Goal: Download file/media

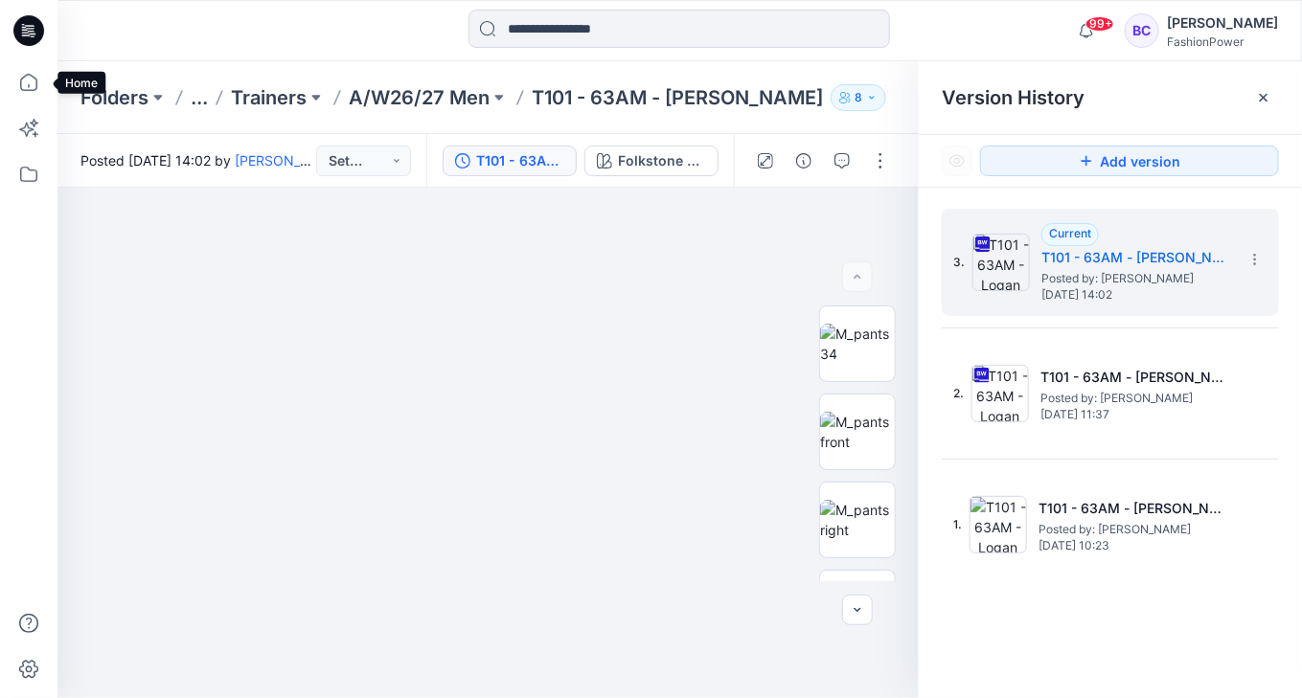
click at [29, 93] on icon at bounding box center [29, 82] width 42 height 42
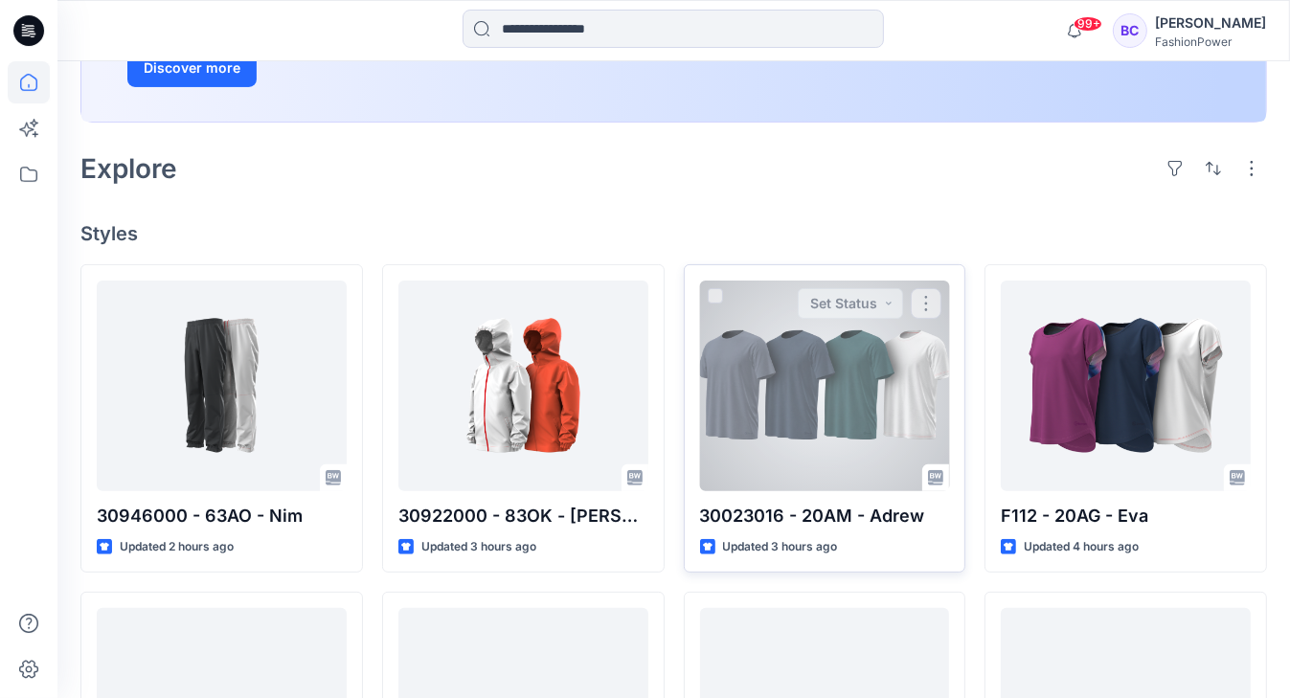
scroll to position [395, 0]
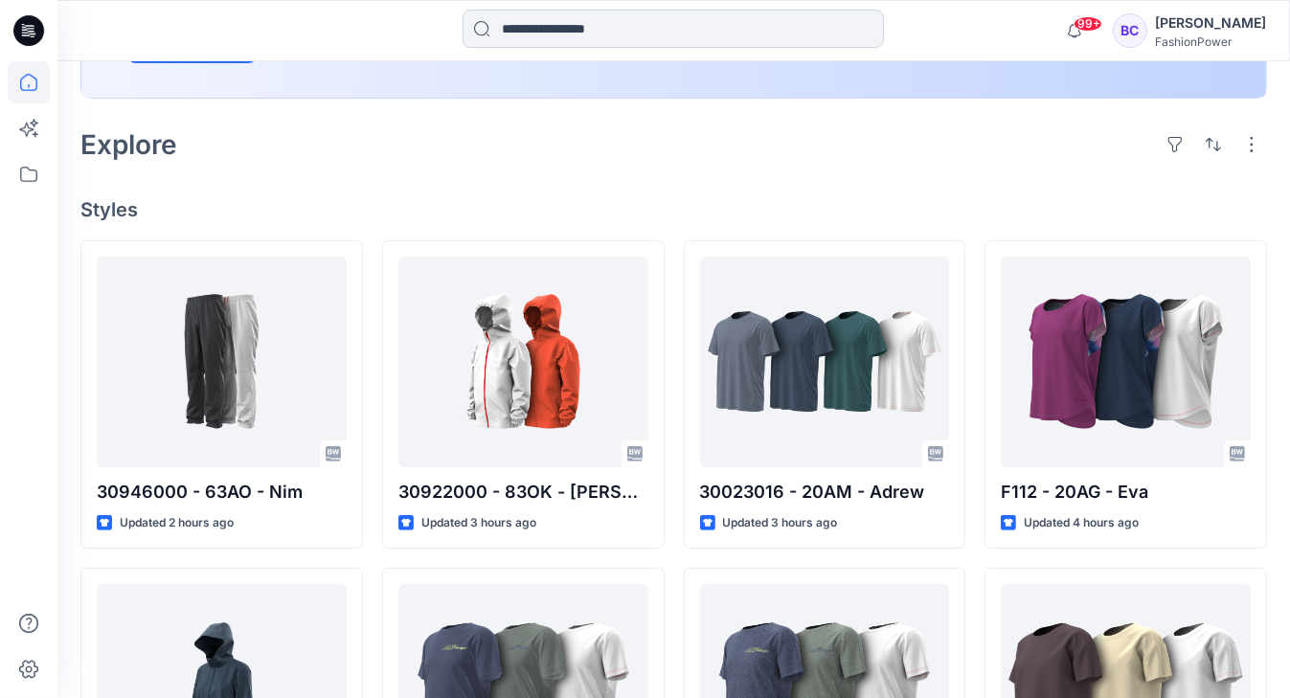
click at [558, 36] on input at bounding box center [673, 29] width 421 height 38
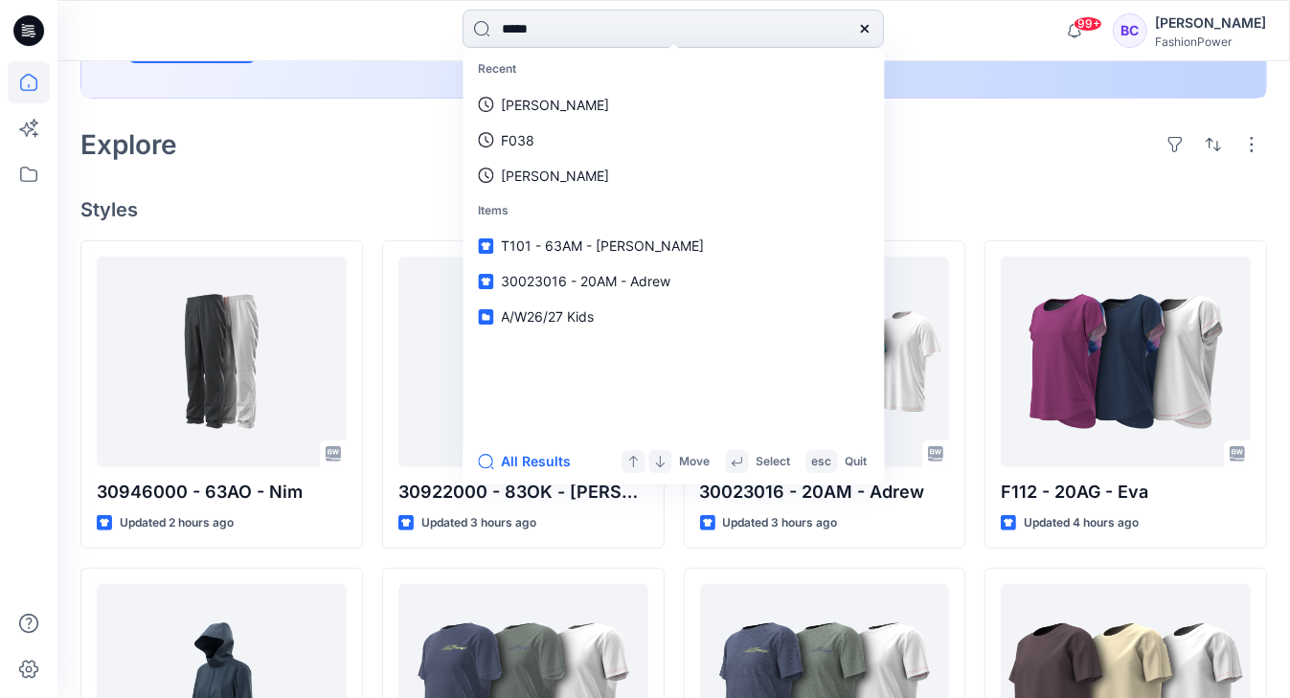
type input "******"
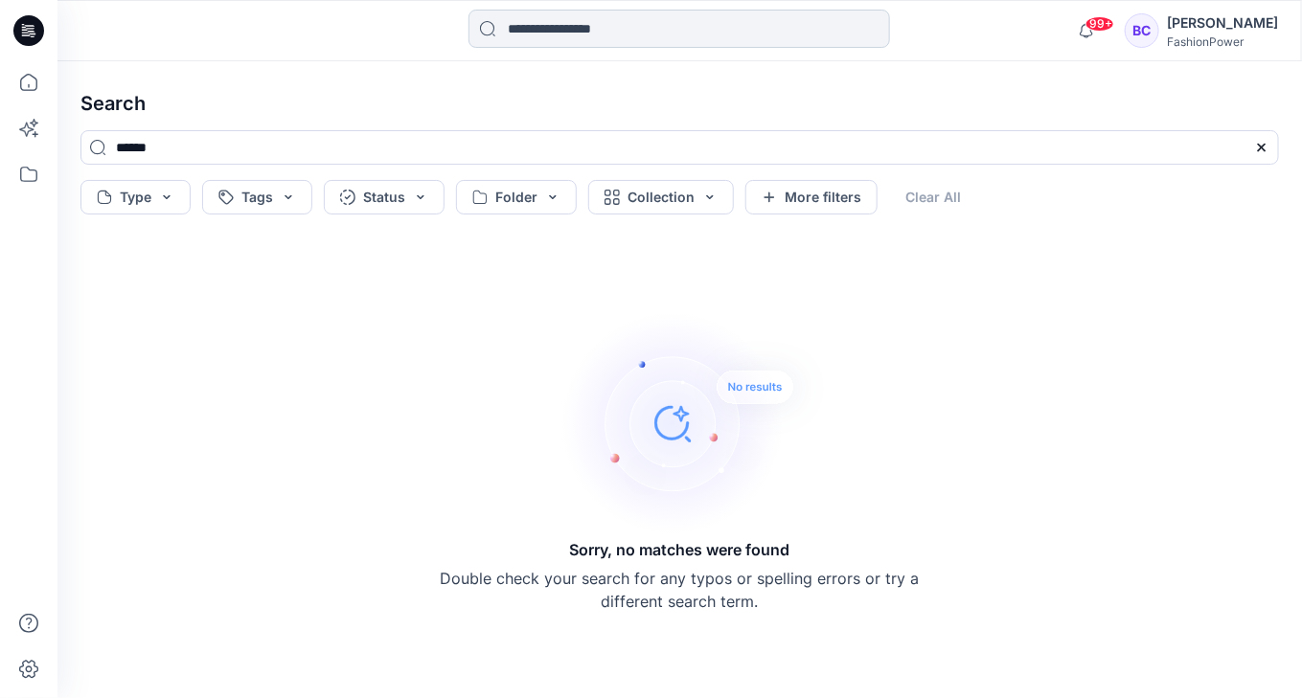
click at [596, 24] on input at bounding box center [678, 29] width 421 height 38
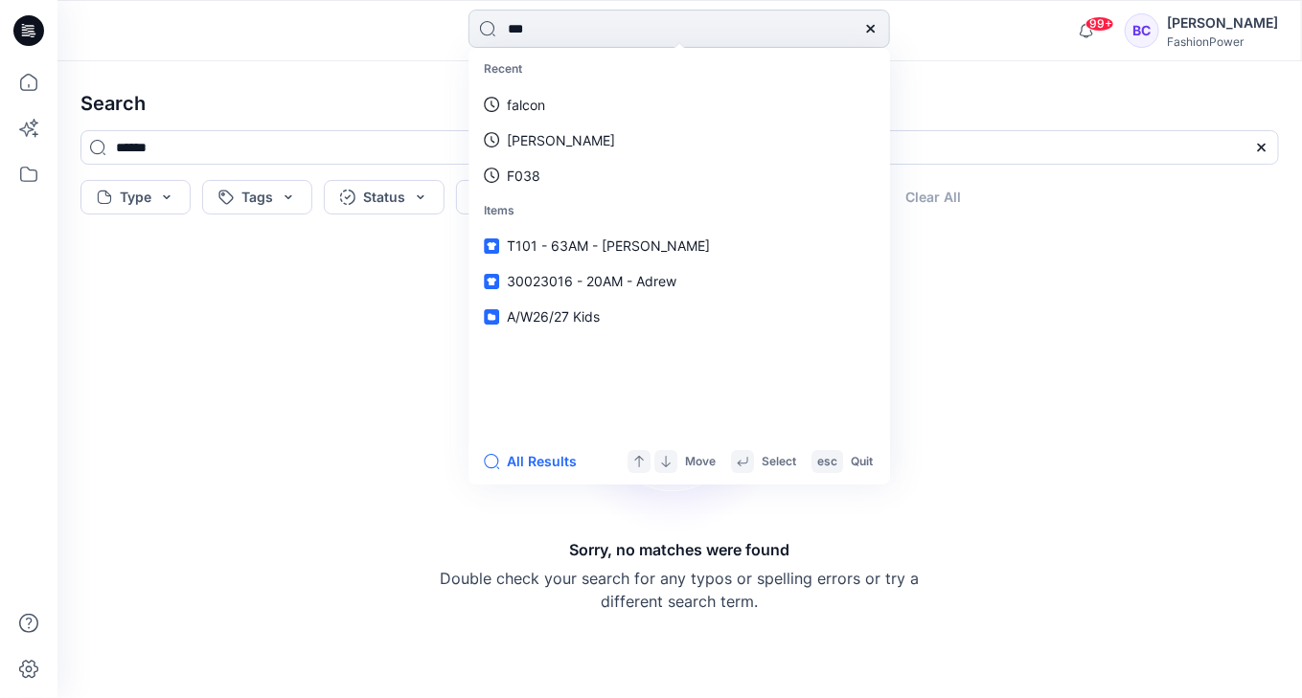
type input "****"
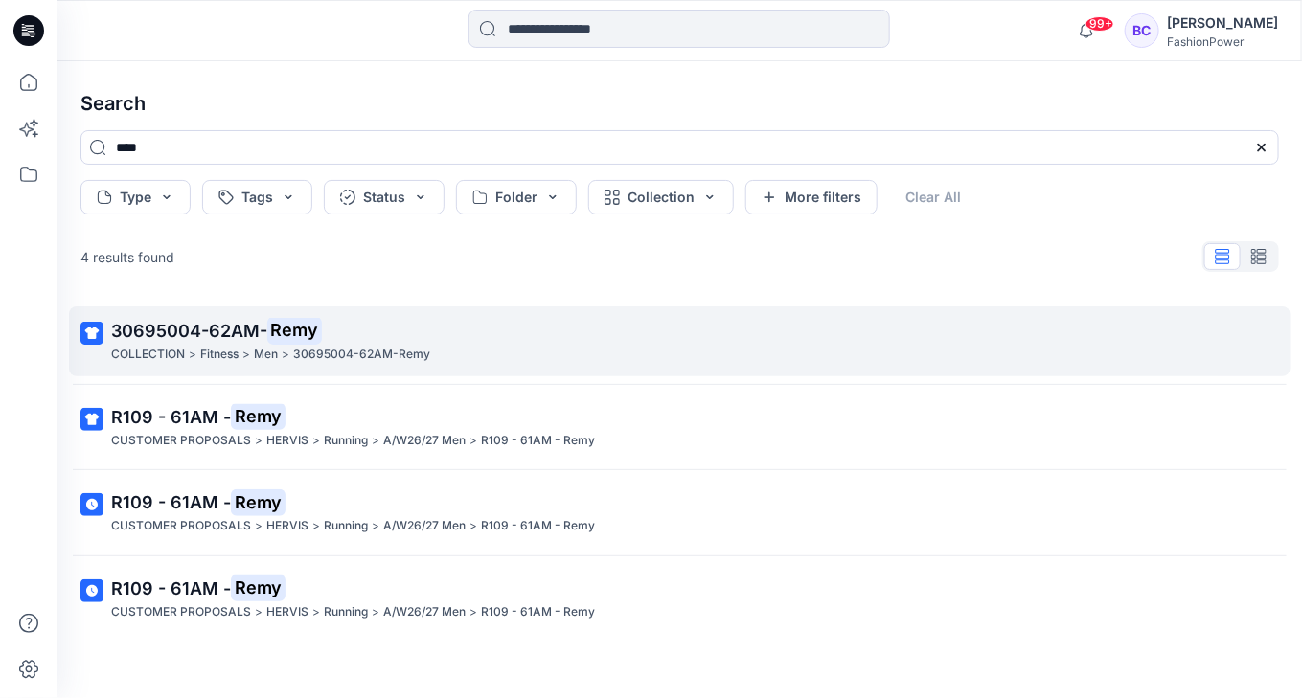
click at [430, 318] on p "30695004-62AM- Remy" at bounding box center [677, 331] width 1133 height 27
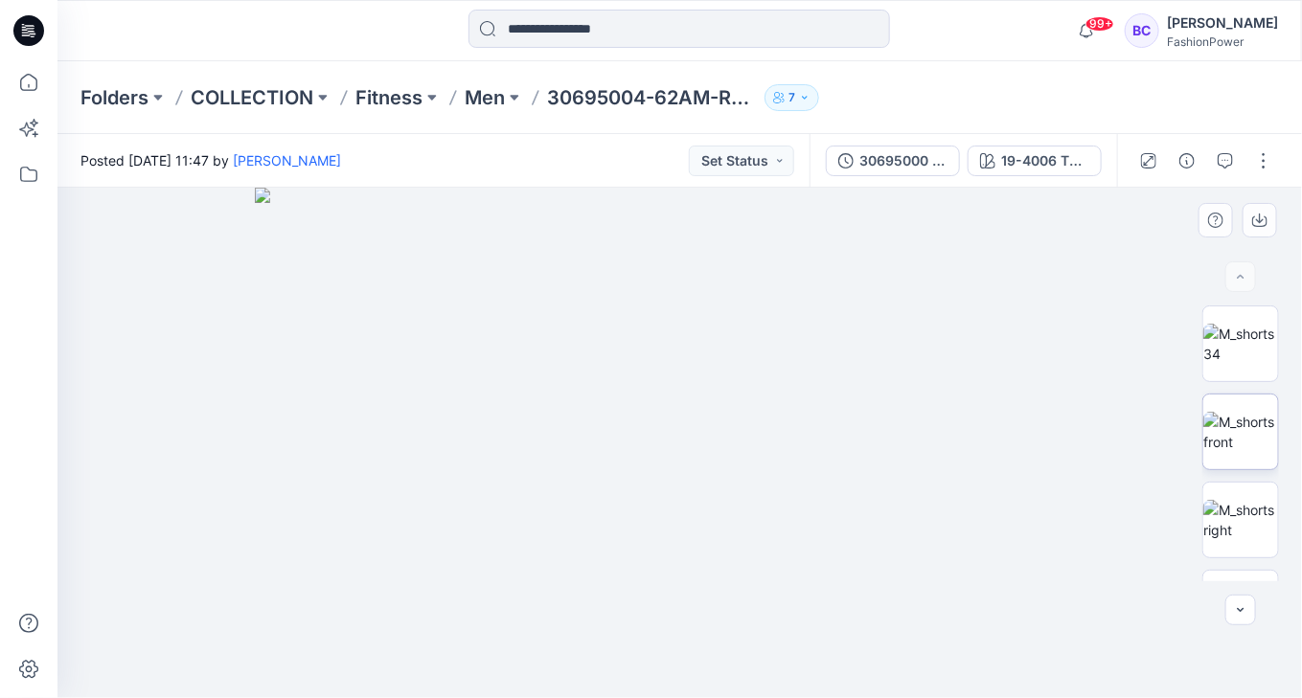
click at [1202, 394] on div at bounding box center [1240, 432] width 77 height 77
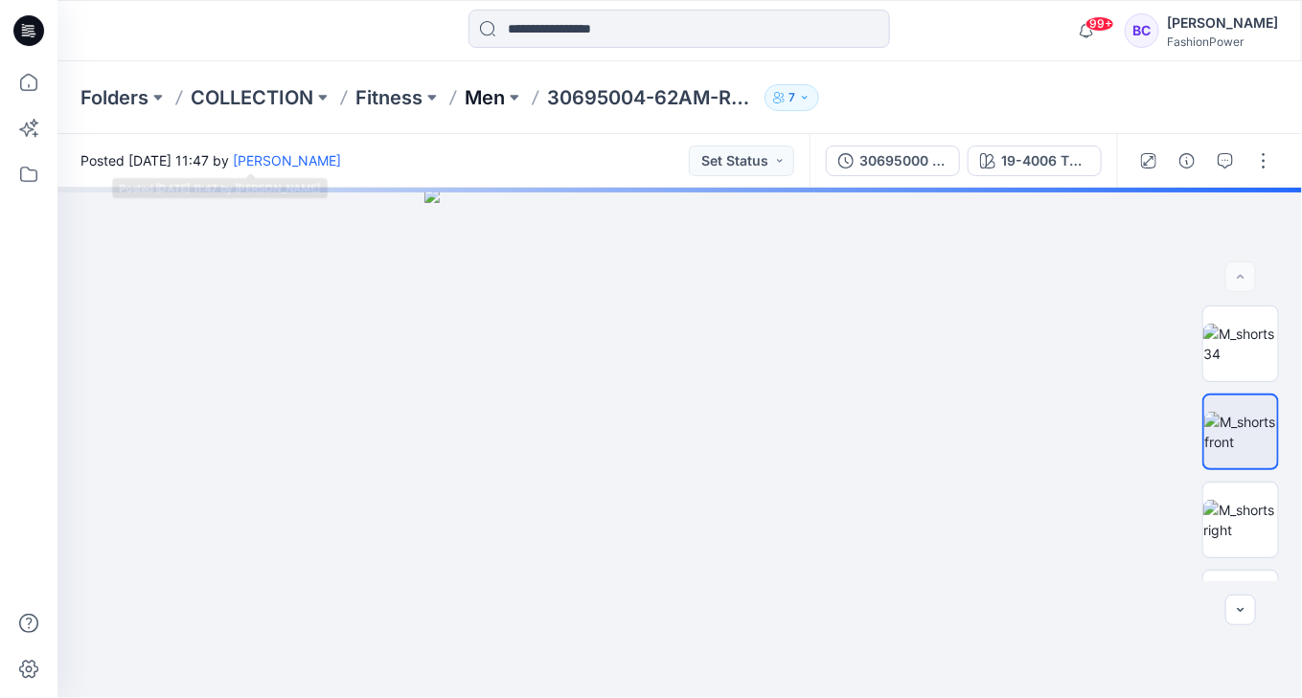
click at [476, 90] on p "Men" at bounding box center [485, 97] width 40 height 27
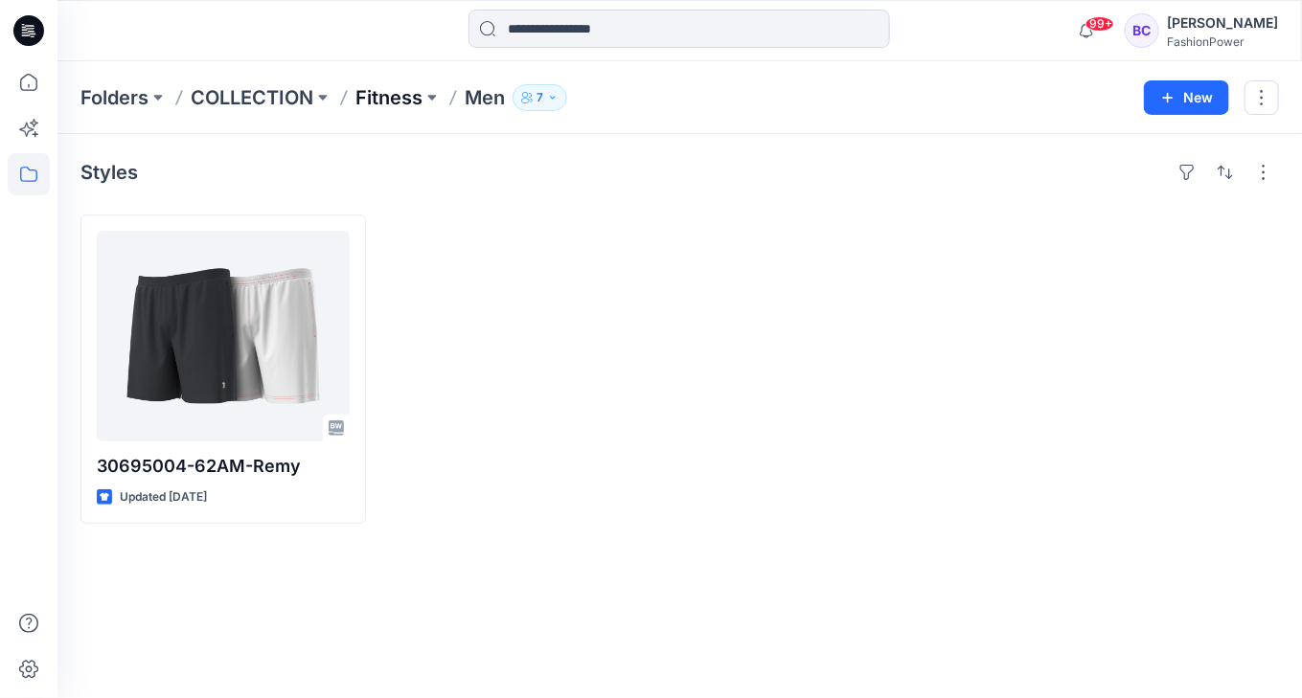
click at [385, 97] on p "Fitness" at bounding box center [388, 97] width 67 height 27
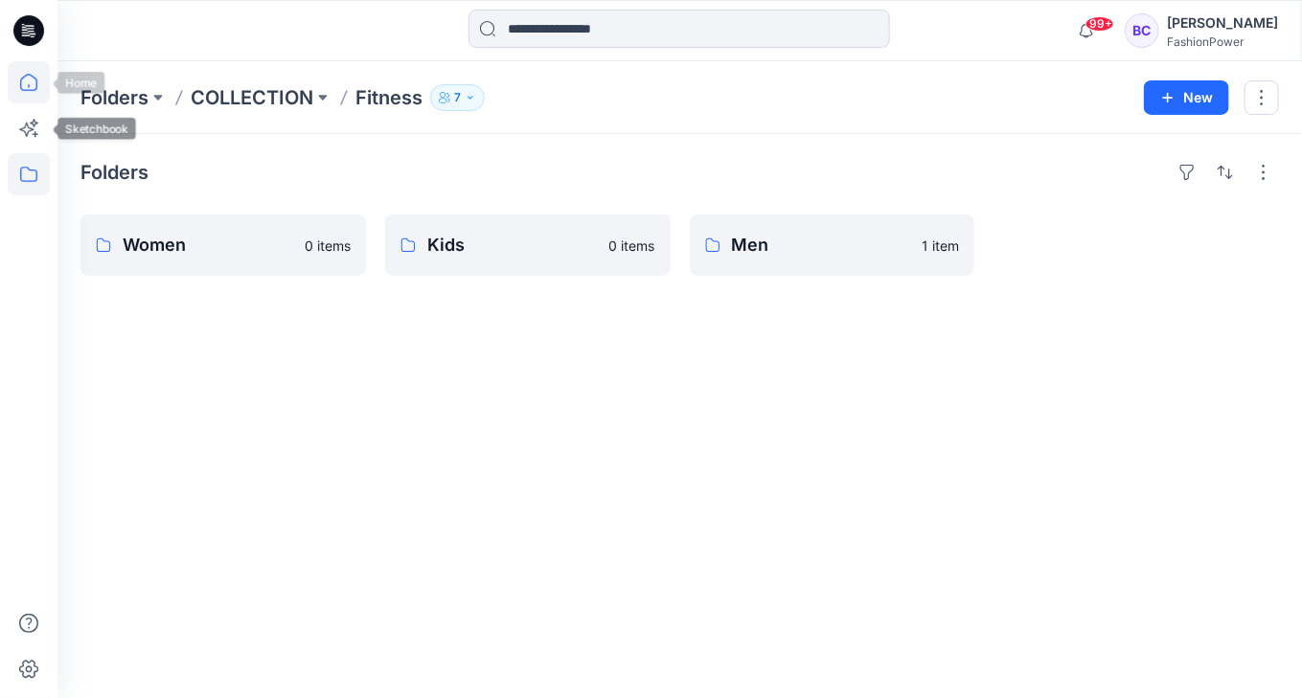
click at [31, 87] on icon at bounding box center [29, 82] width 42 height 42
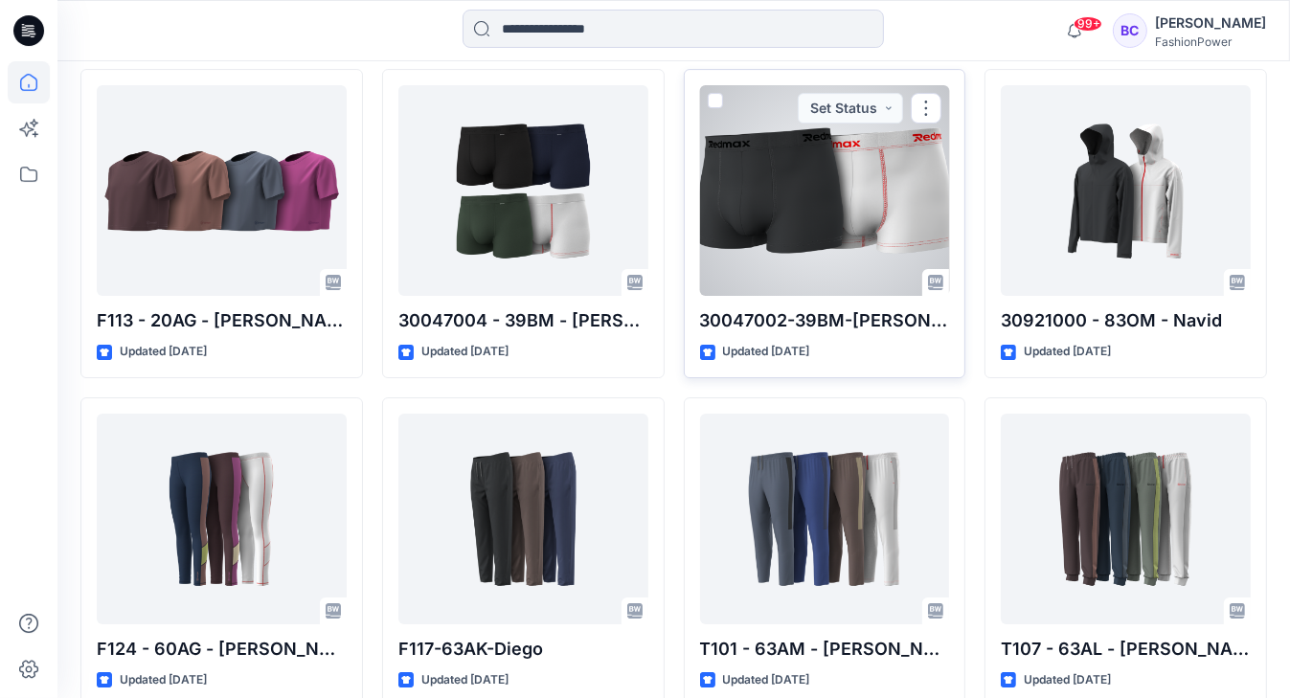
scroll to position [5898, 0]
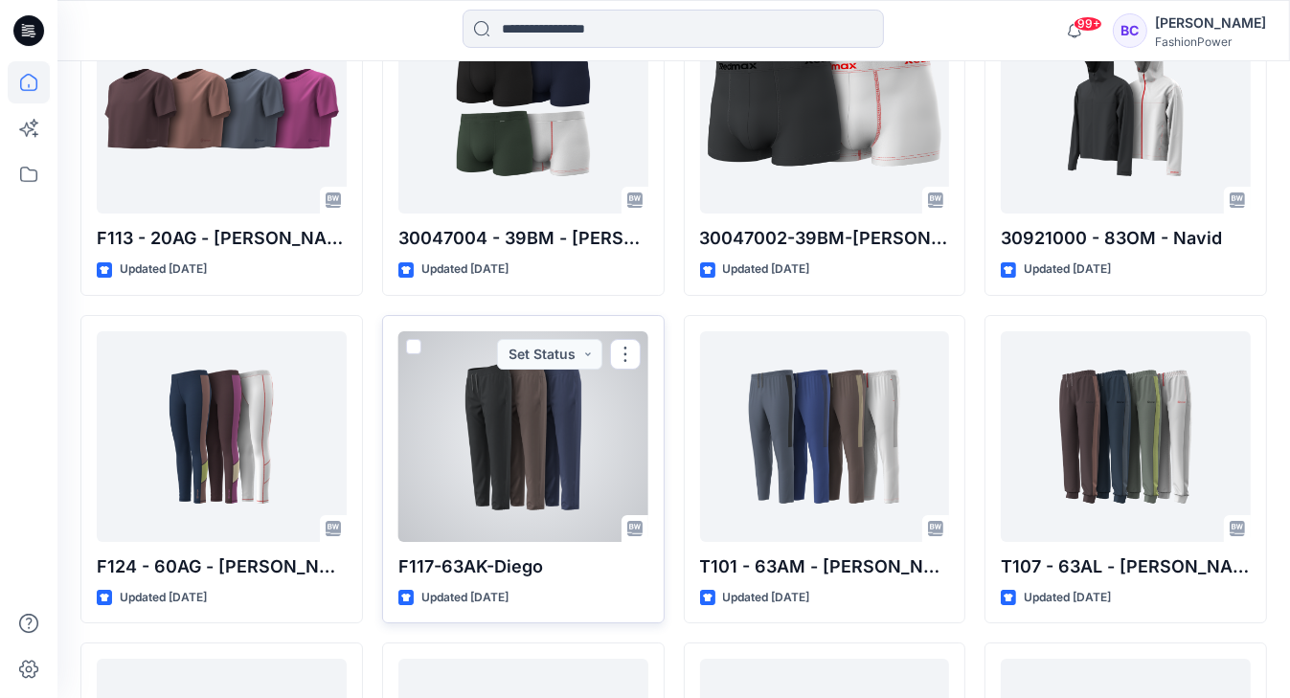
click at [527, 396] on div at bounding box center [523, 436] width 250 height 211
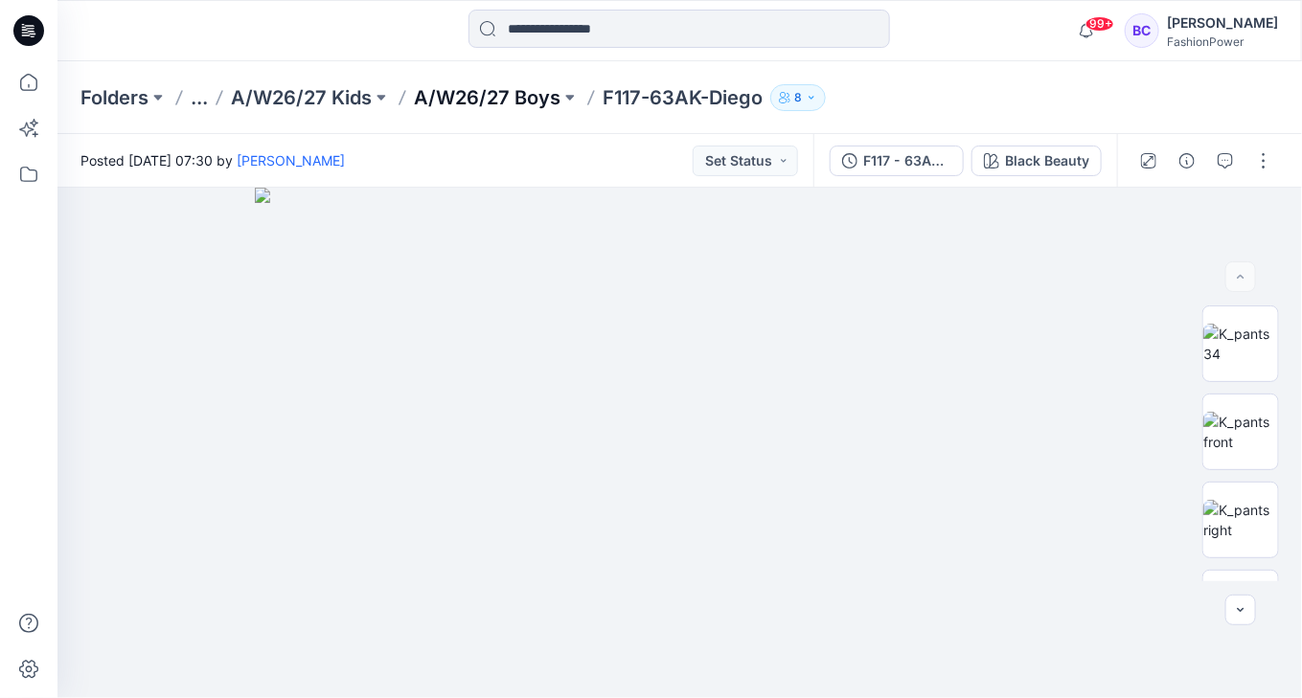
click at [518, 98] on p "A/W26/27 Boys" at bounding box center [487, 97] width 147 height 27
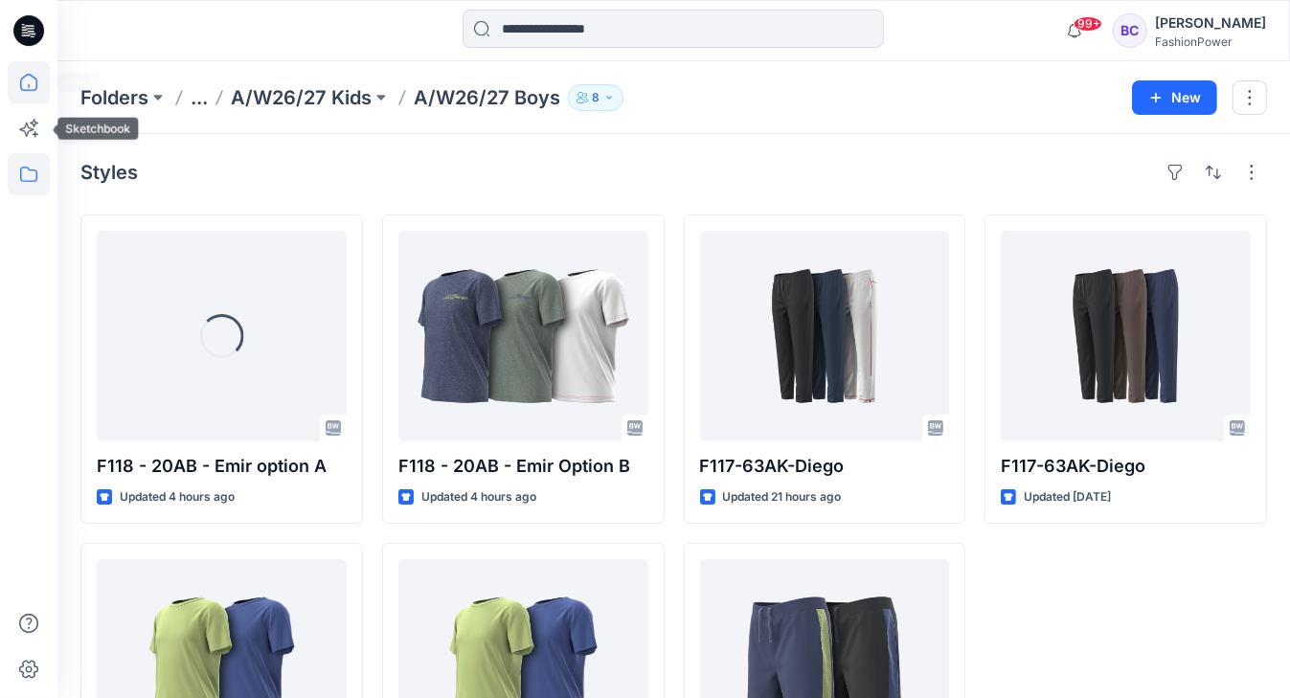
click at [48, 107] on div at bounding box center [29, 128] width 42 height 42
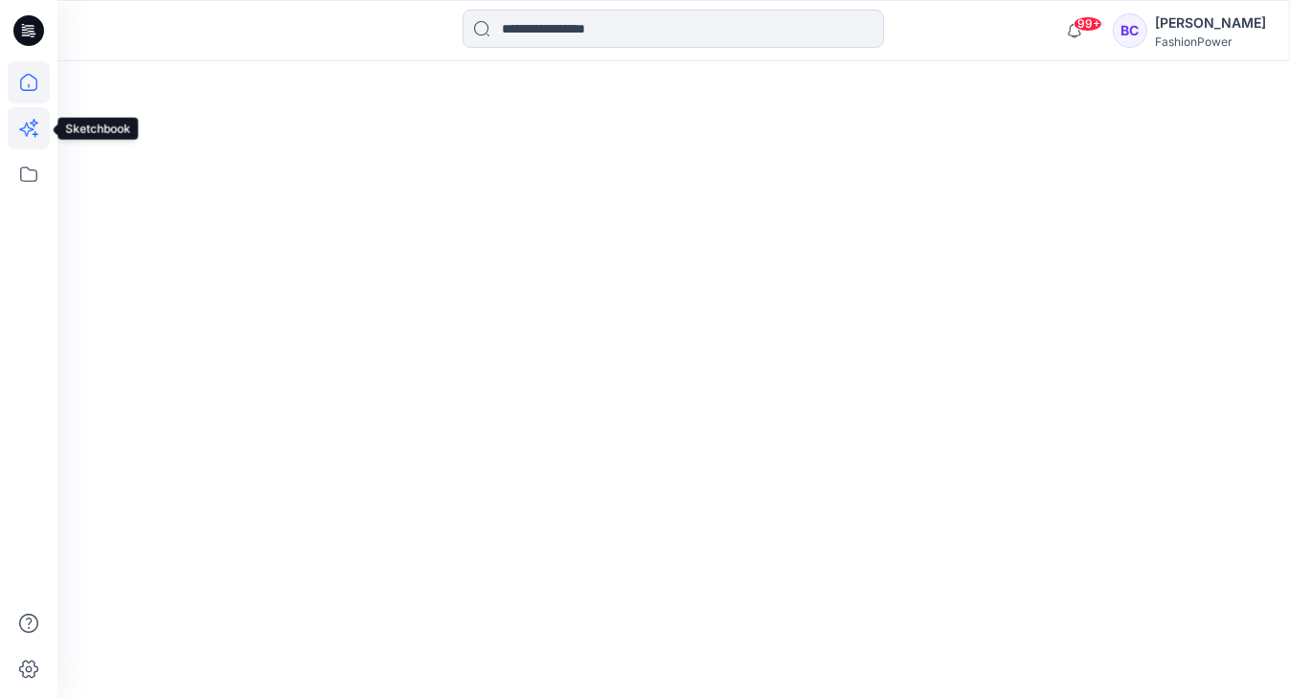
click at [38, 85] on icon at bounding box center [29, 82] width 42 height 42
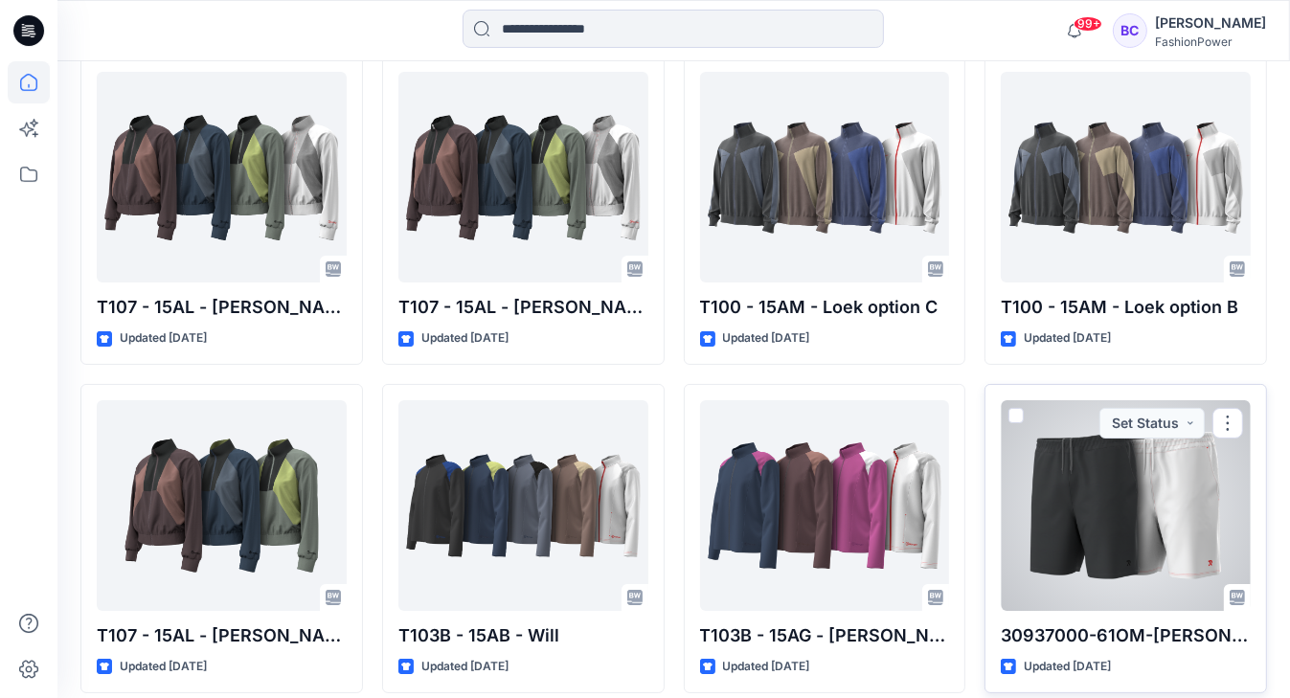
scroll to position [6539, 0]
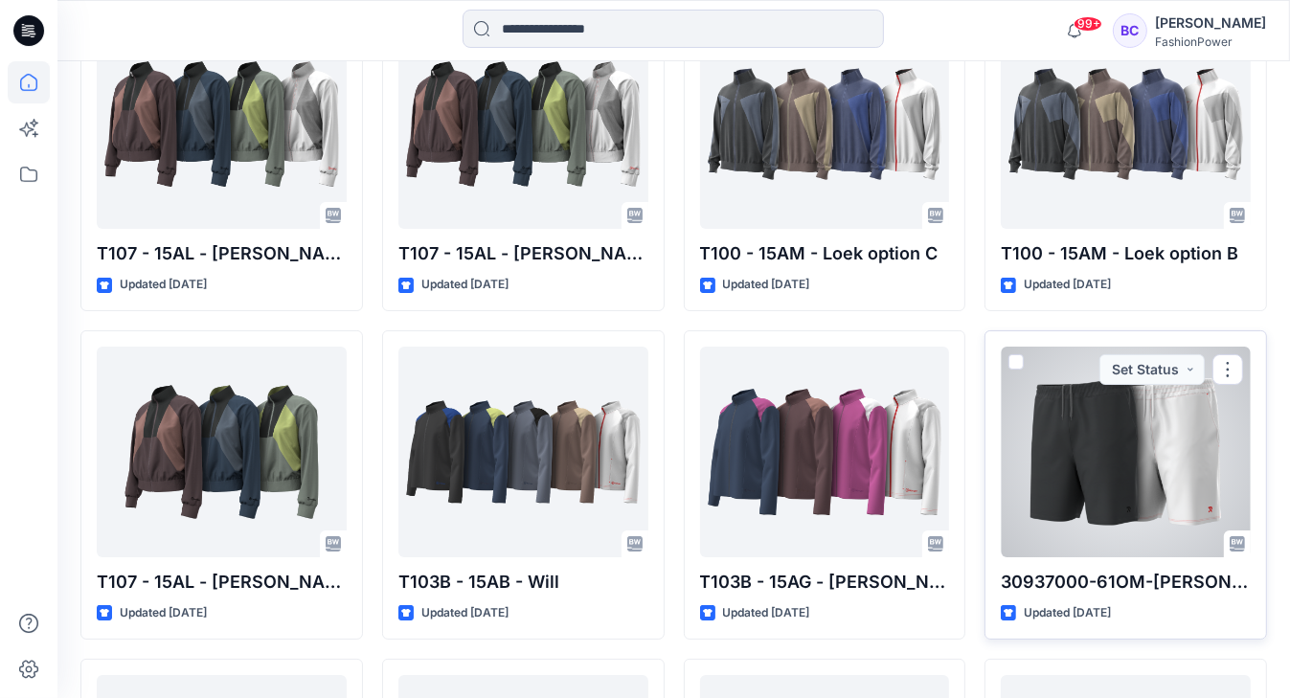
click at [1098, 449] on div at bounding box center [1126, 452] width 250 height 211
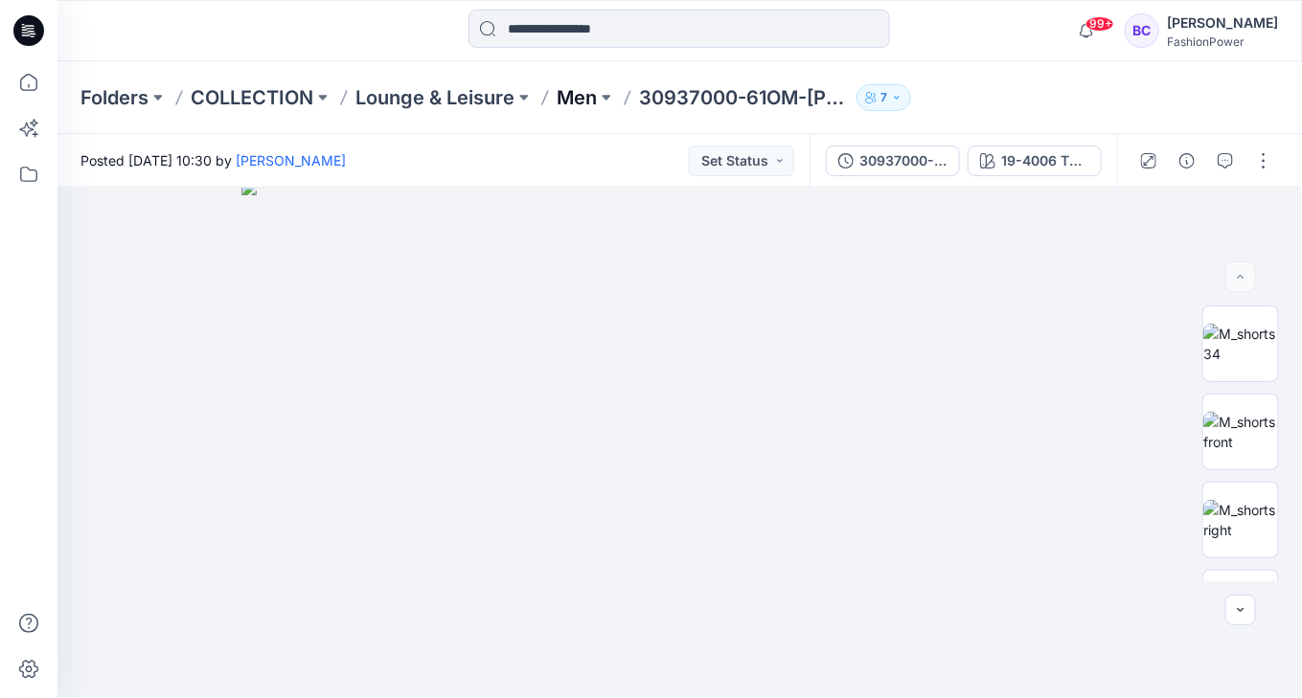
click at [569, 87] on p "Men" at bounding box center [577, 97] width 40 height 27
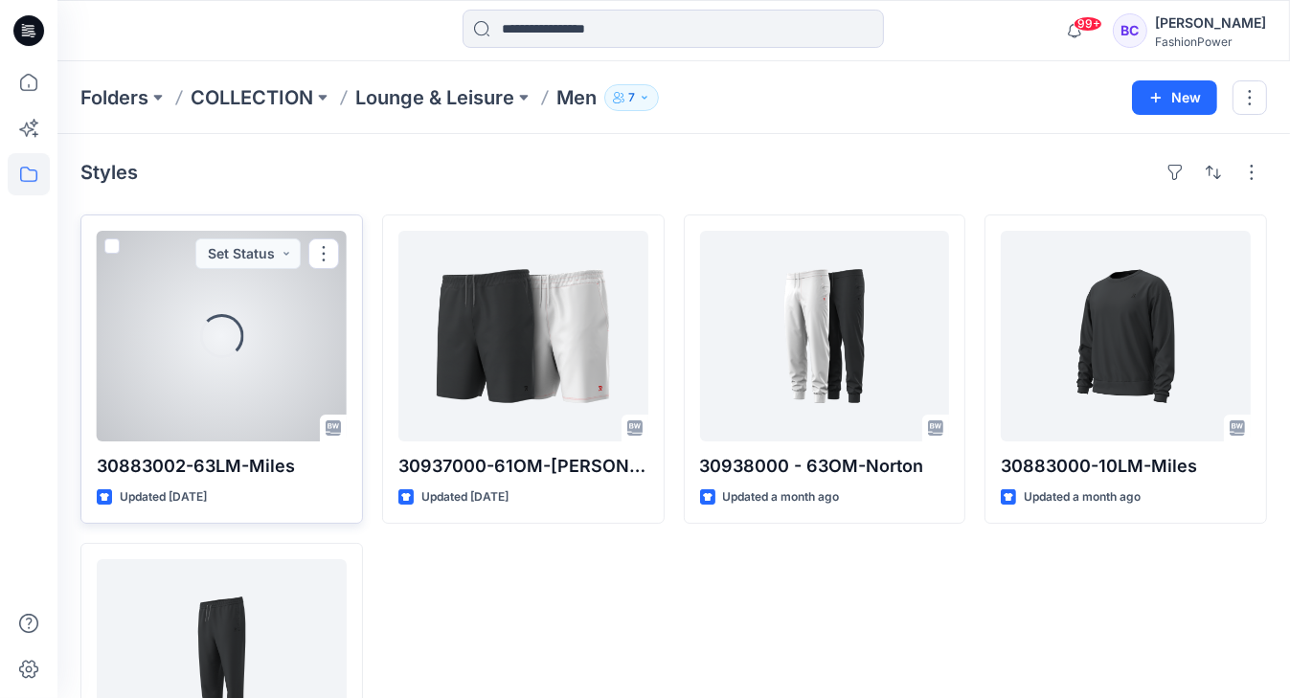
click at [280, 346] on div "Loading..." at bounding box center [222, 336] width 250 height 211
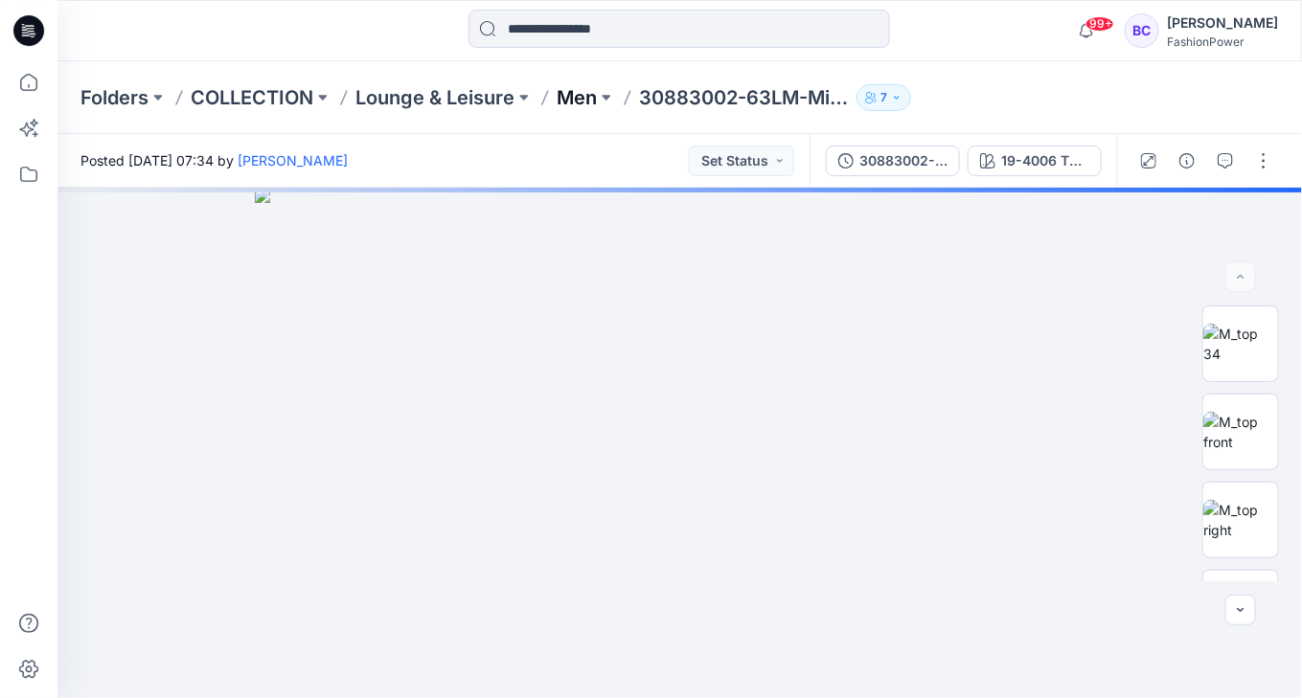
click at [576, 99] on p "Men" at bounding box center [577, 97] width 40 height 27
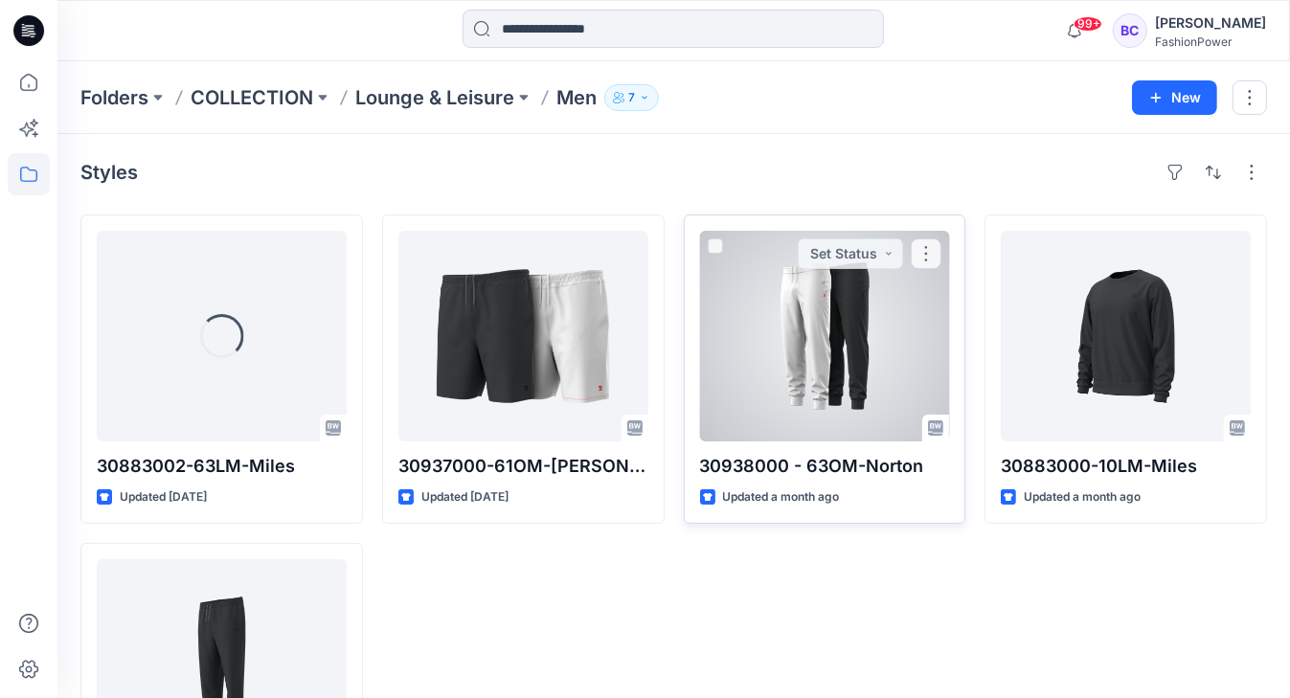
click at [876, 372] on div at bounding box center [825, 336] width 250 height 211
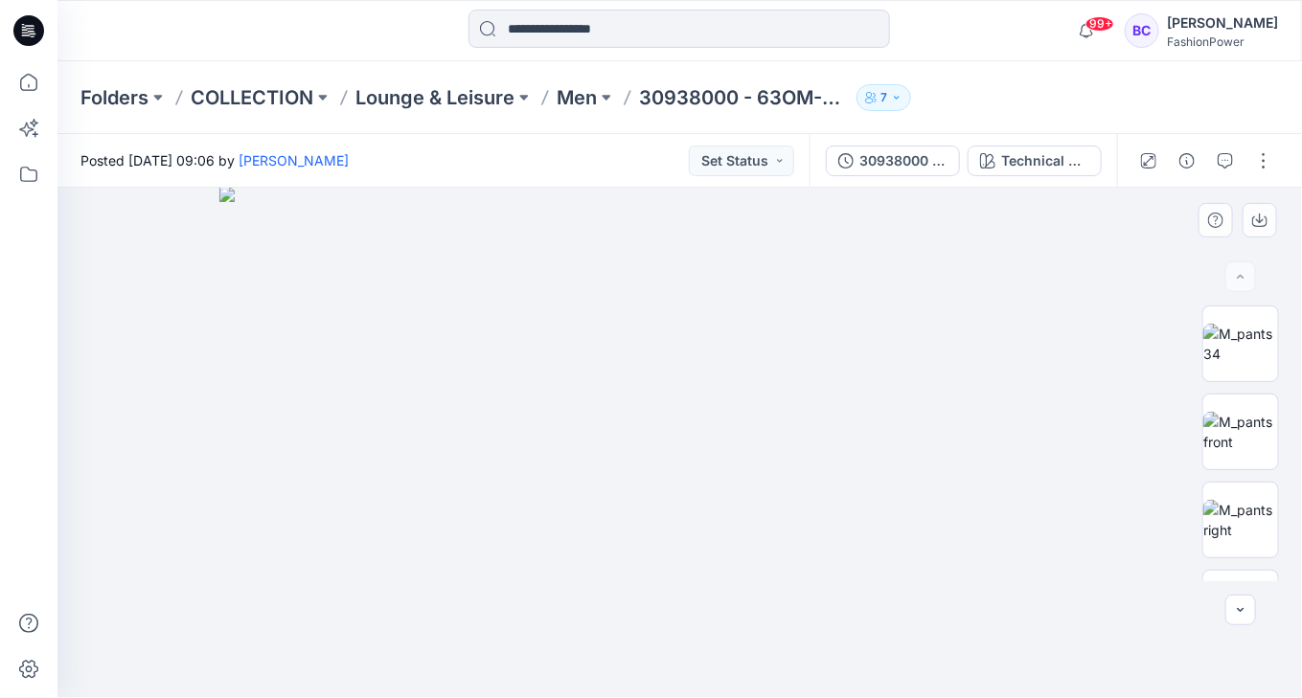
drag, startPoint x: 597, startPoint y: 271, endPoint x: 607, endPoint y: 208, distance: 64.1
click at [602, 424] on img at bounding box center [679, 443] width 921 height 512
drag, startPoint x: 603, startPoint y: 247, endPoint x: 1022, endPoint y: 398, distance: 444.8
click at [610, 458] on img at bounding box center [680, 443] width 958 height 511
click at [1201, 441] on div at bounding box center [1240, 444] width 123 height 276
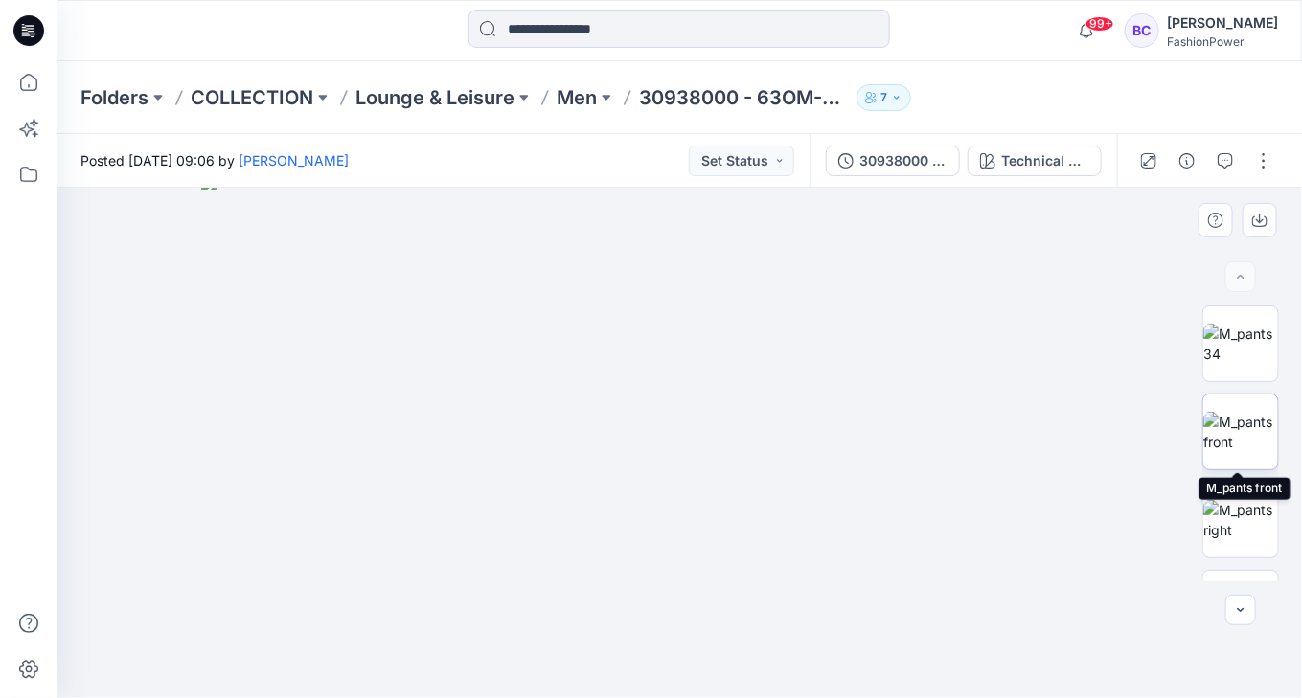
click at [1251, 440] on img at bounding box center [1240, 432] width 75 height 40
drag, startPoint x: 641, startPoint y: 253, endPoint x: 597, endPoint y: 486, distance: 236.9
click at [606, 577] on img at bounding box center [660, 223] width 1916 height 951
drag, startPoint x: 524, startPoint y: 90, endPoint x: 623, endPoint y: 103, distance: 99.6
click at [534, 88] on button at bounding box center [523, 97] width 19 height 27
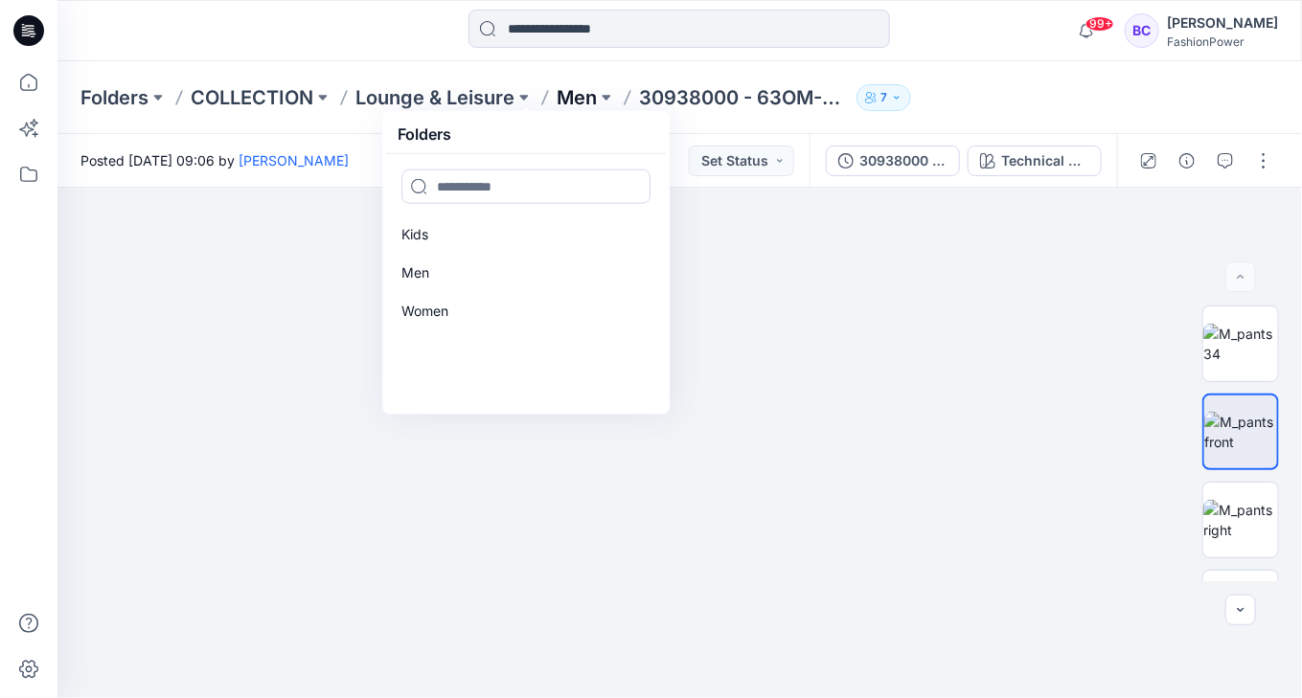
click at [581, 91] on p "Men" at bounding box center [577, 97] width 40 height 27
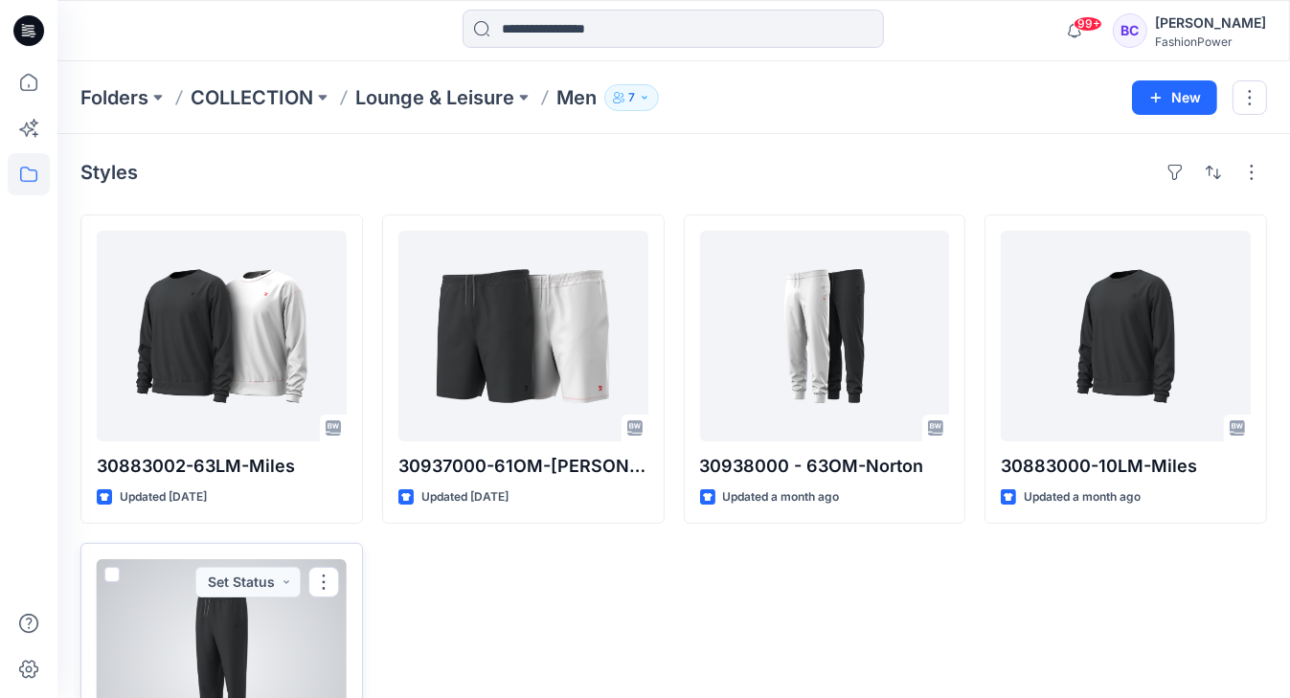
click at [230, 636] on div at bounding box center [222, 664] width 250 height 211
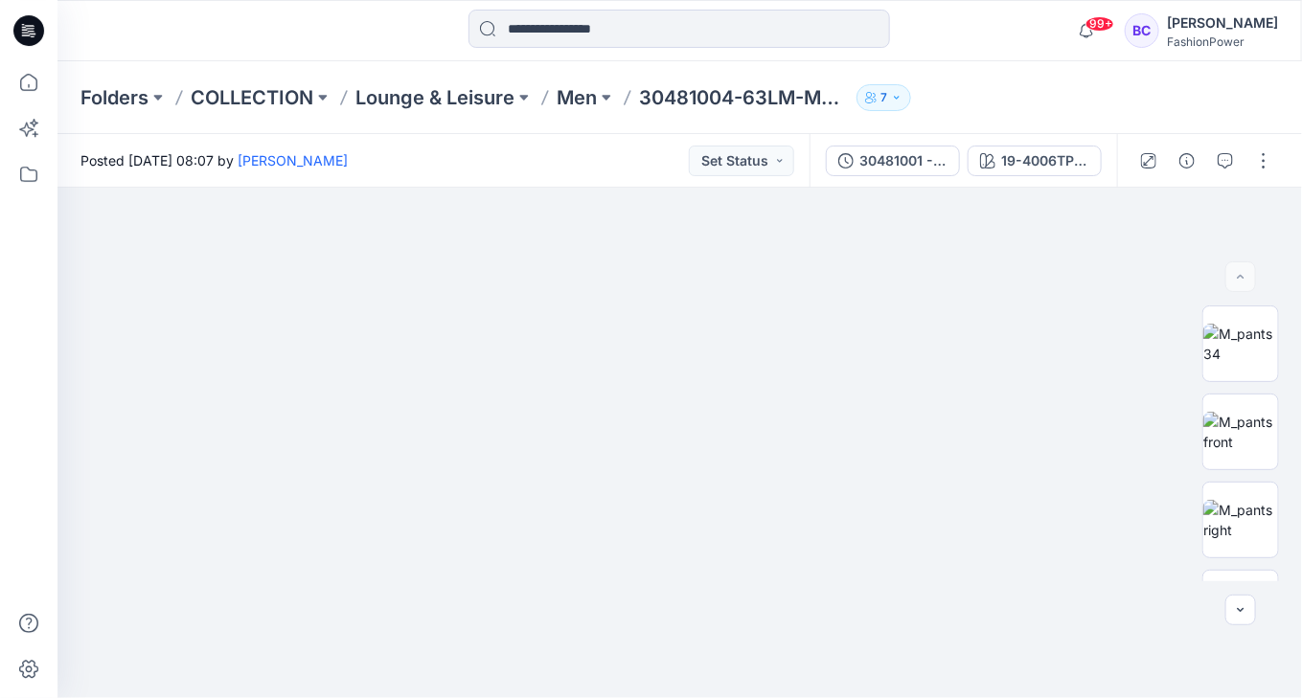
drag, startPoint x: 536, startPoint y: 93, endPoint x: 581, endPoint y: 88, distance: 45.3
click at [538, 93] on div "Folders COLLECTION Lounge & Leisure Men 30481004-63LM-Martijn 7" at bounding box center [604, 97] width 1049 height 27
click at [581, 88] on p "Men" at bounding box center [577, 97] width 40 height 27
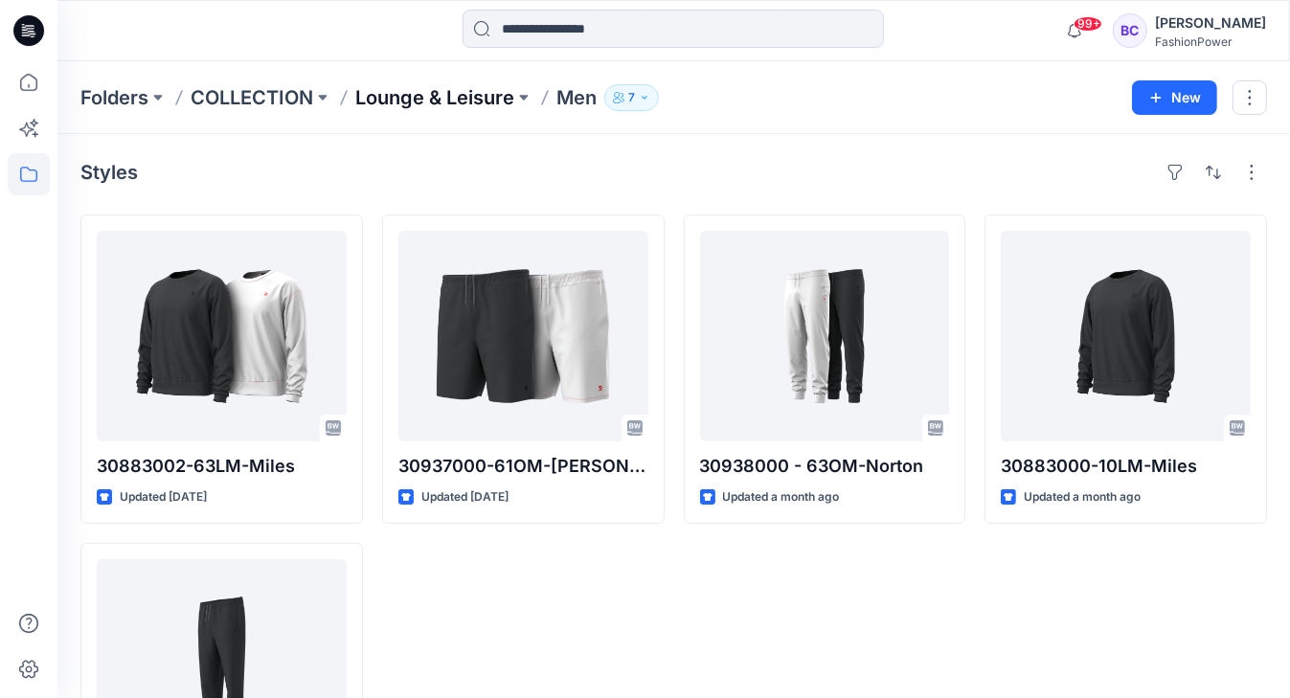
click at [425, 102] on p "Lounge & Leisure" at bounding box center [434, 97] width 159 height 27
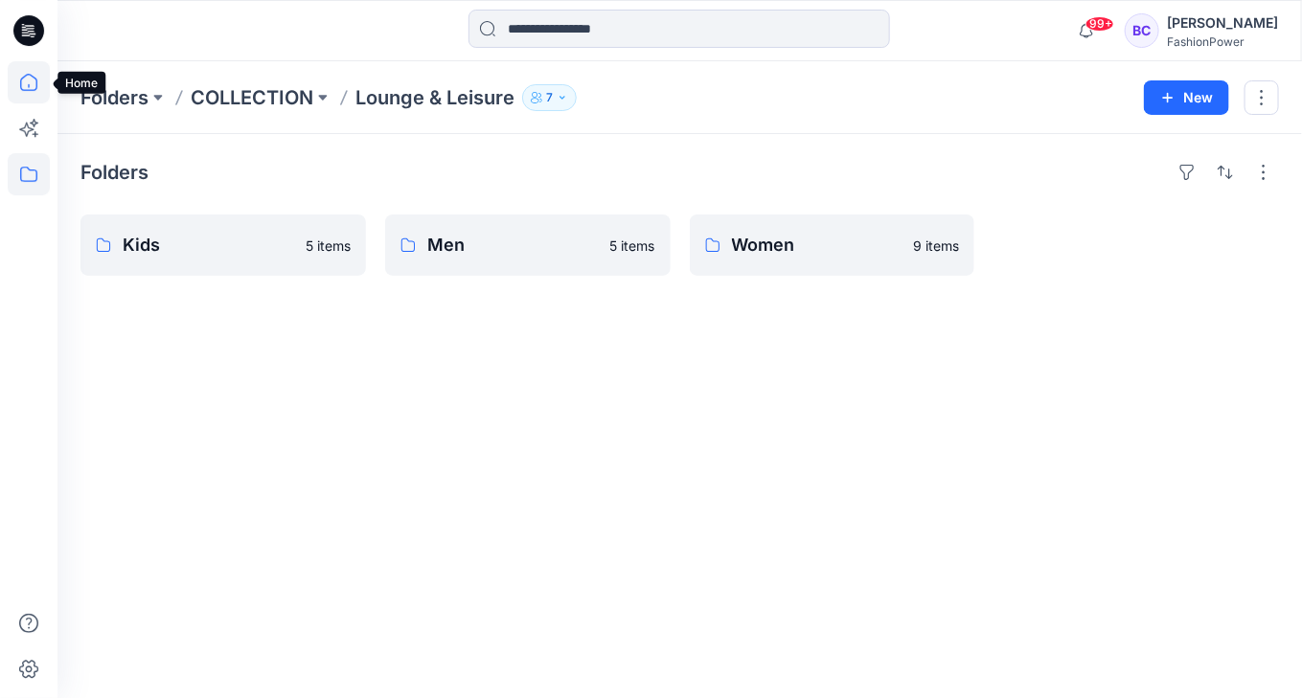
click at [13, 74] on icon at bounding box center [29, 82] width 42 height 42
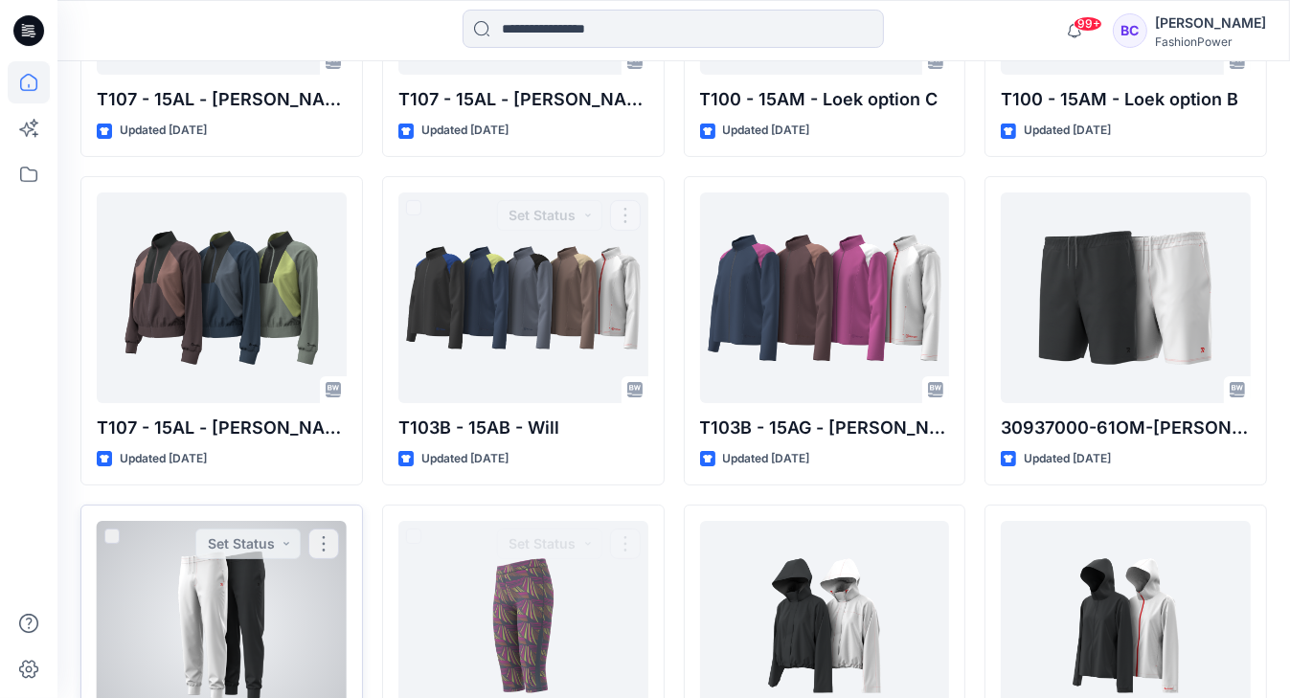
scroll to position [6770, 0]
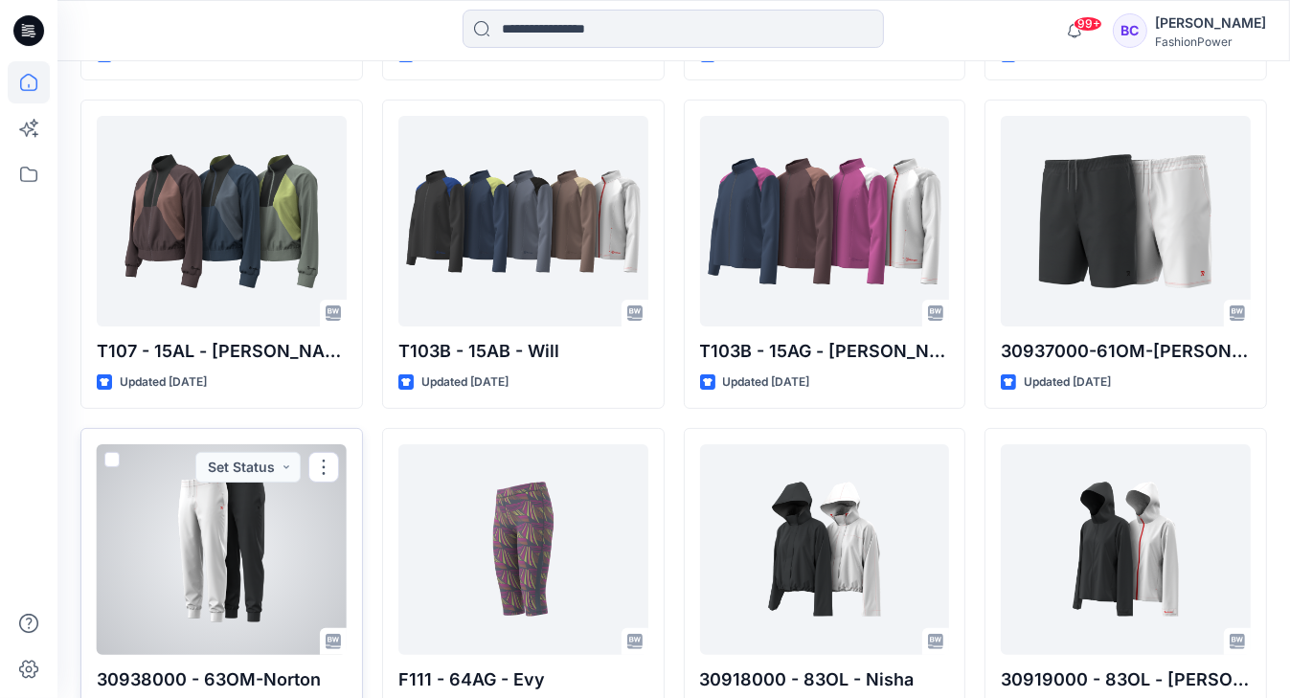
click at [217, 501] on div at bounding box center [222, 549] width 250 height 211
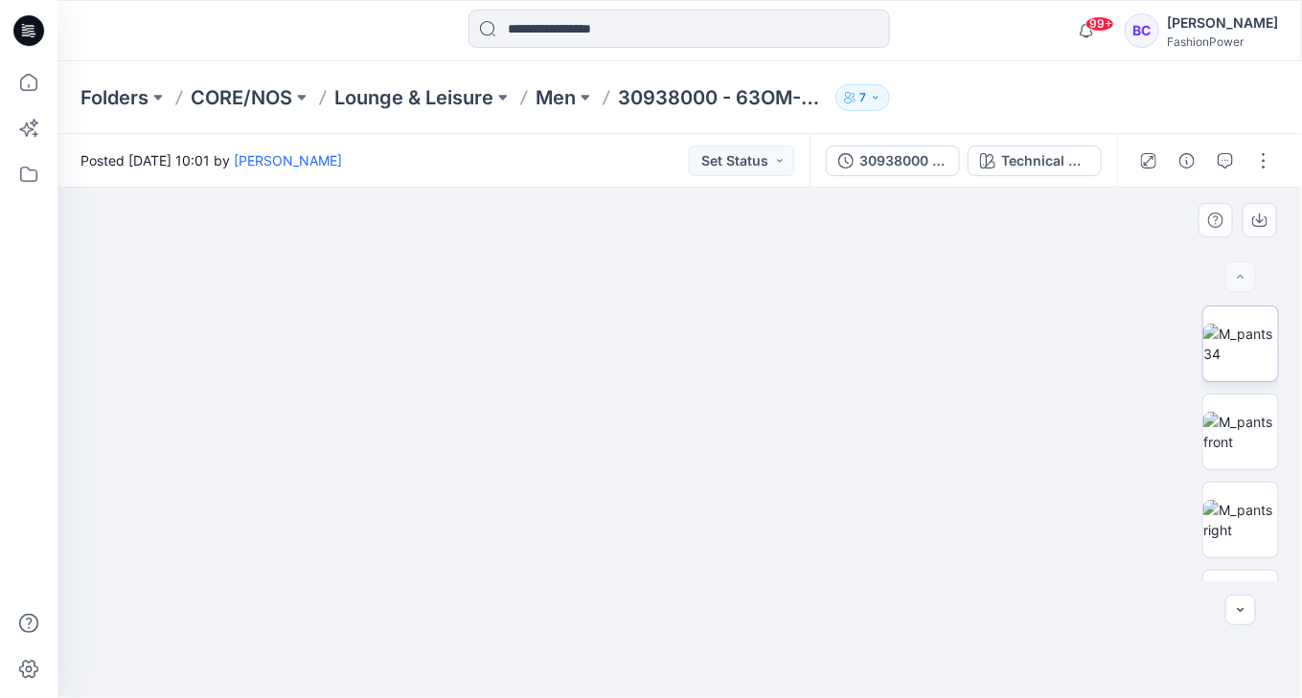
click at [1219, 361] on img at bounding box center [1240, 344] width 75 height 40
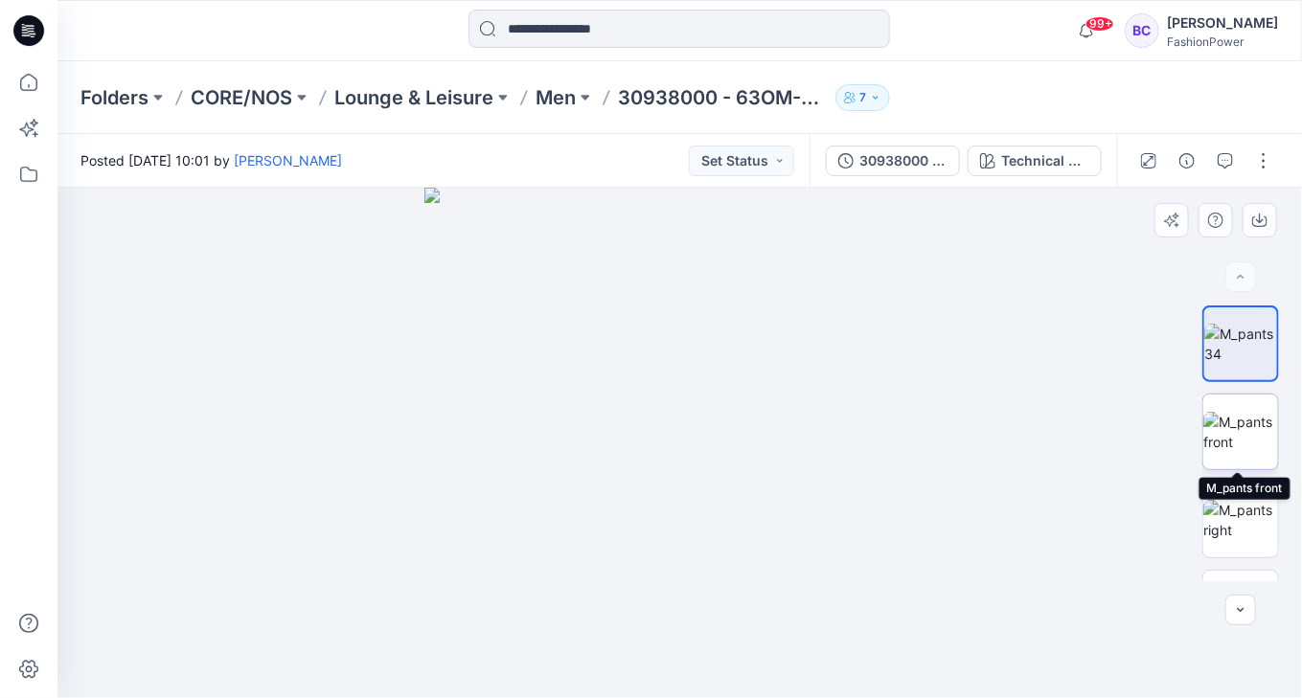
click at [1249, 443] on img at bounding box center [1240, 432] width 75 height 40
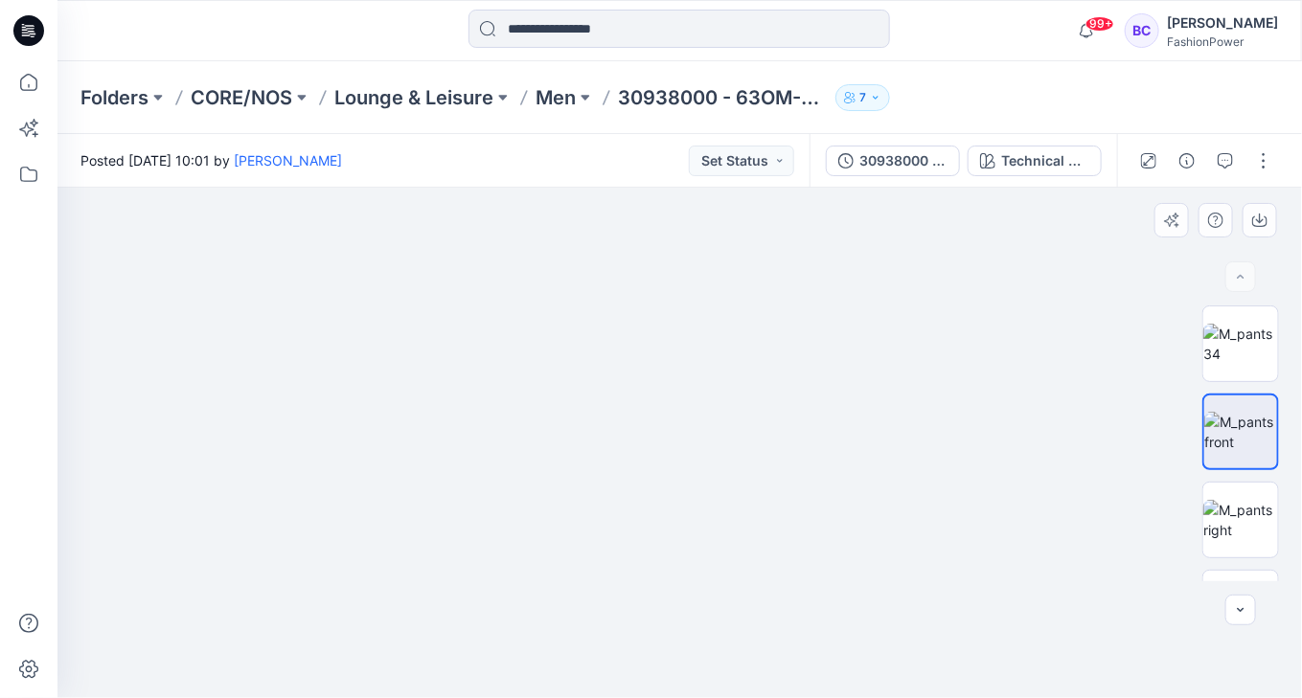
drag, startPoint x: 718, startPoint y: 530, endPoint x: 711, endPoint y: 513, distance: 18.0
click at [716, 525] on img at bounding box center [679, 242] width 1313 height 912
click at [886, 158] on div "30938000 - 63OM-Norton" at bounding box center [903, 160] width 88 height 21
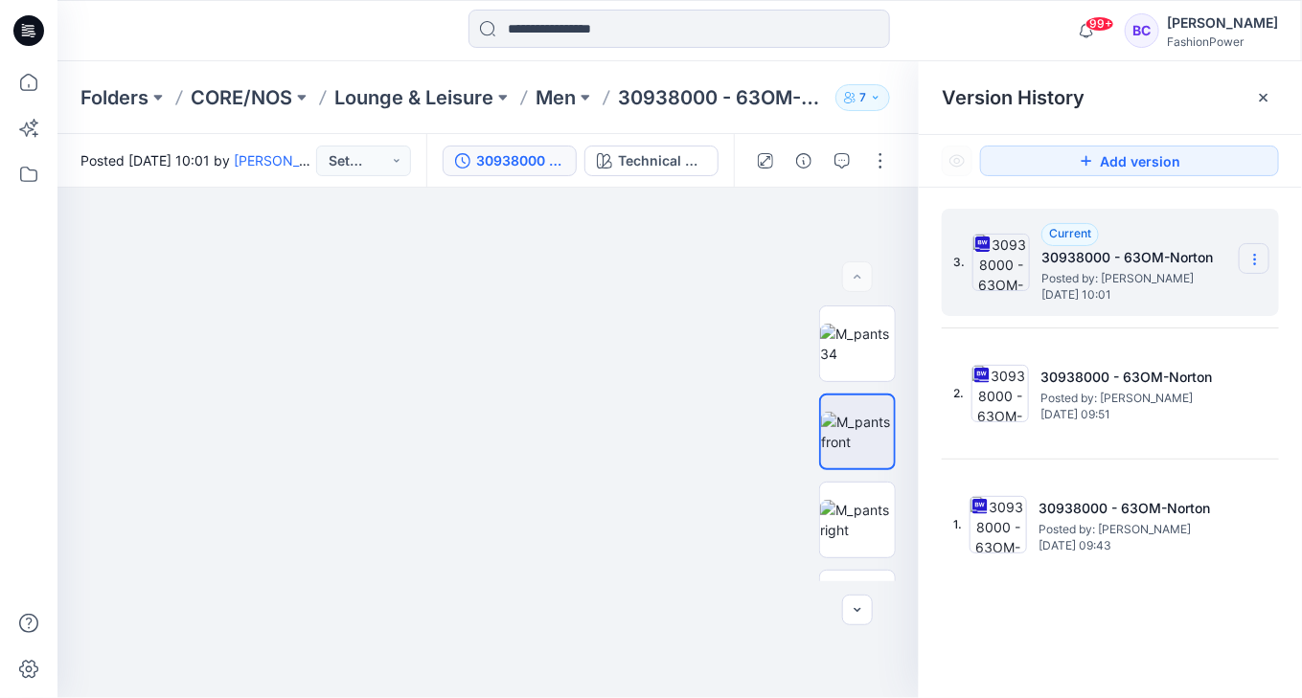
click at [1261, 260] on section at bounding box center [1254, 258] width 31 height 31
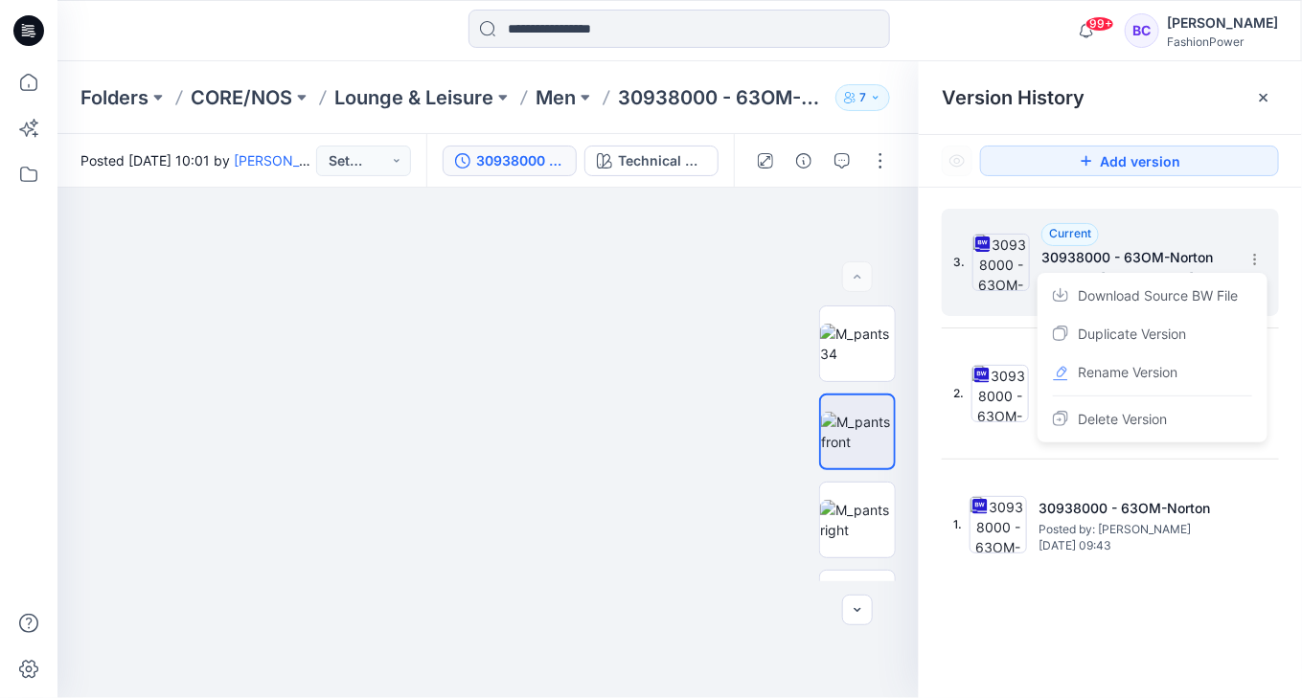
click at [1210, 310] on div "Download Source BW File" at bounding box center [1152, 296] width 222 height 38
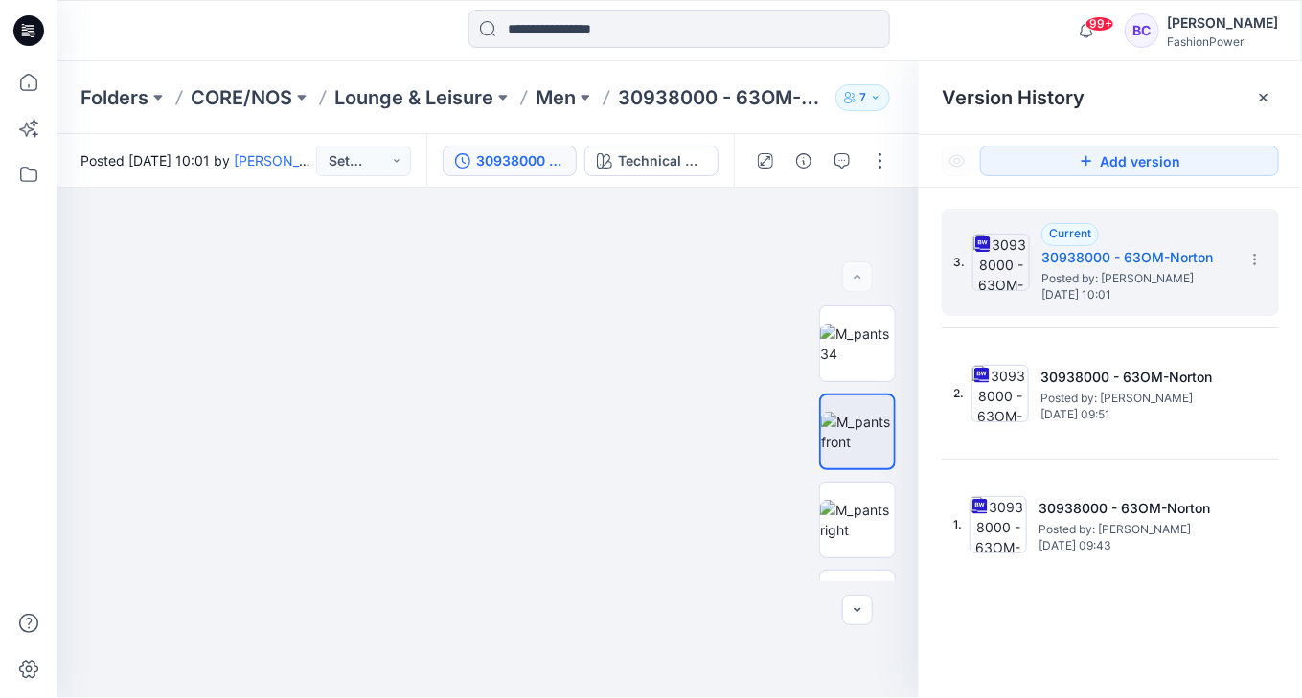
click at [637, 3] on div "99+ Notifications Guerline Kamp has updated 30946000 - 63AO - Nim with 30946000…" at bounding box center [679, 30] width 1244 height 61
click at [614, 51] on div at bounding box center [678, 31] width 421 height 42
click at [627, 31] on input at bounding box center [678, 29] width 421 height 38
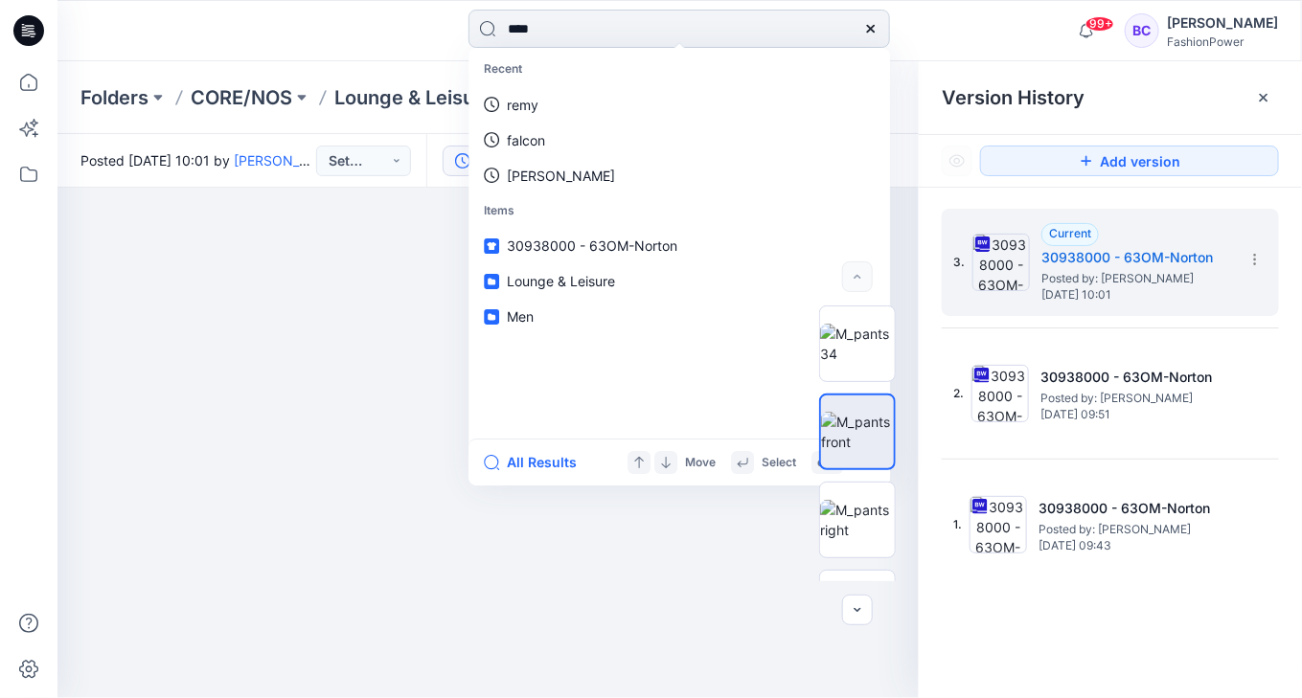
type input "*****"
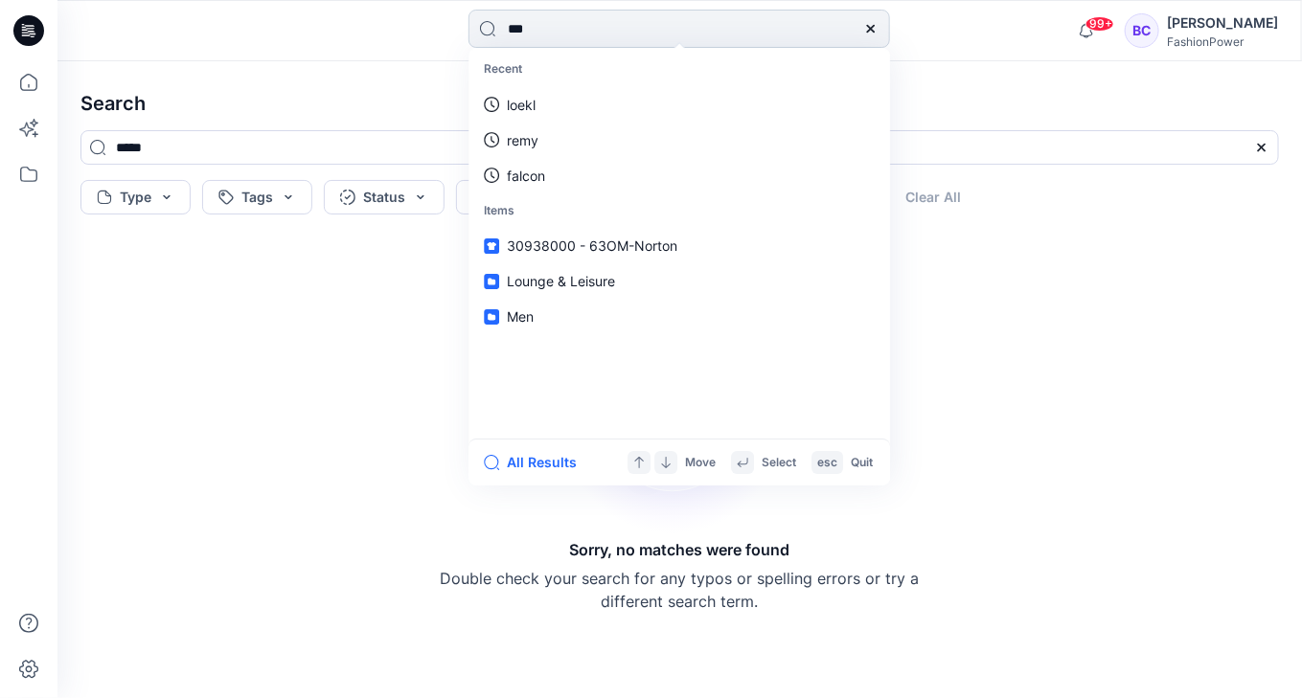
type input "****"
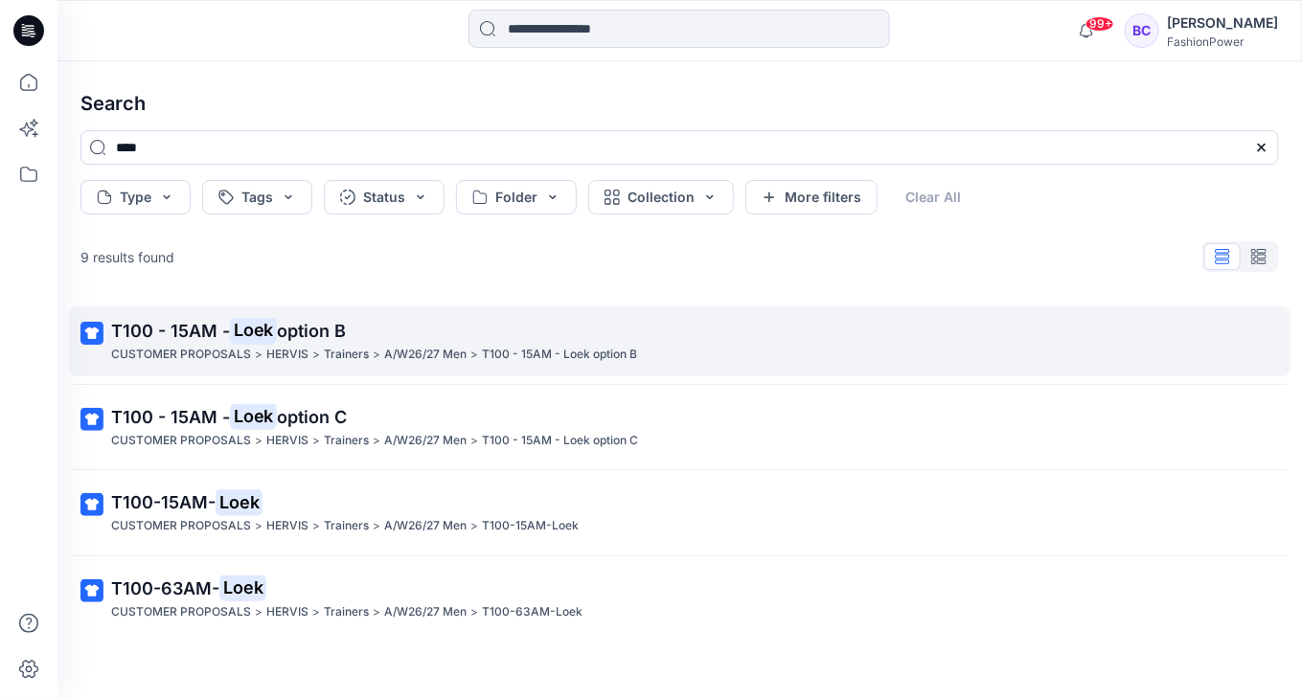
click at [346, 328] on span "option B" at bounding box center [311, 331] width 69 height 20
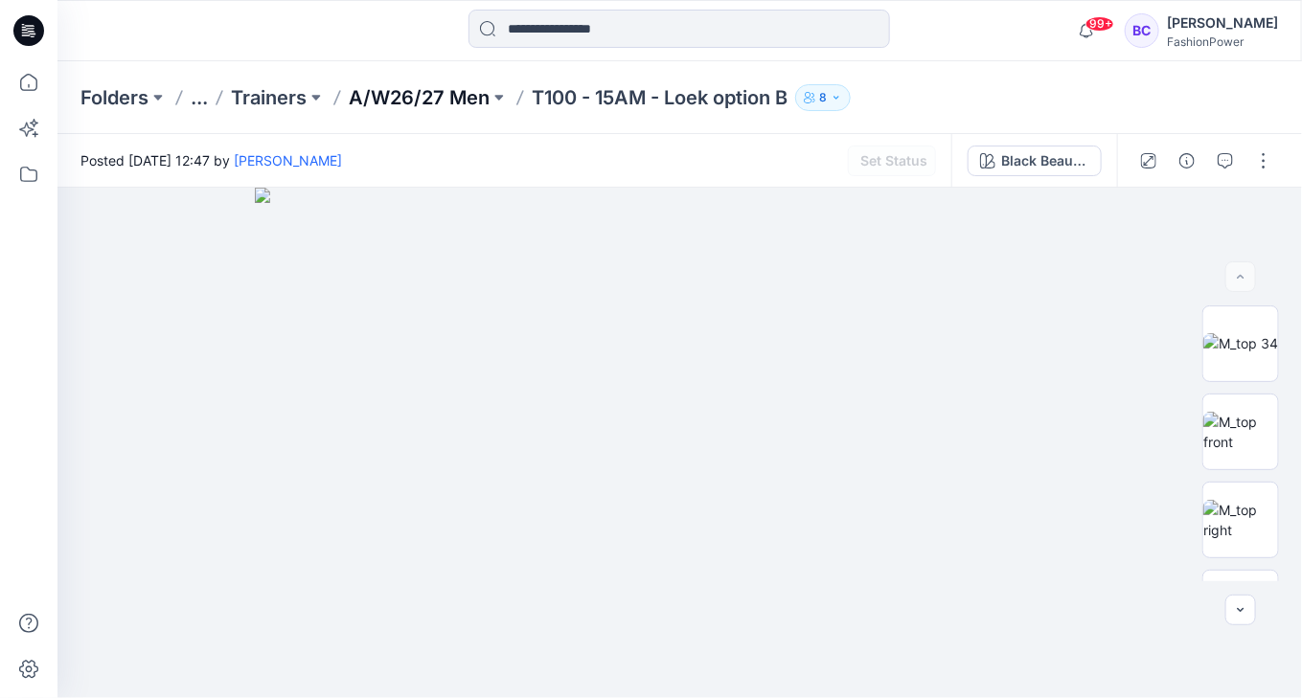
click at [443, 90] on p "A/W26/27 Men" at bounding box center [419, 97] width 141 height 27
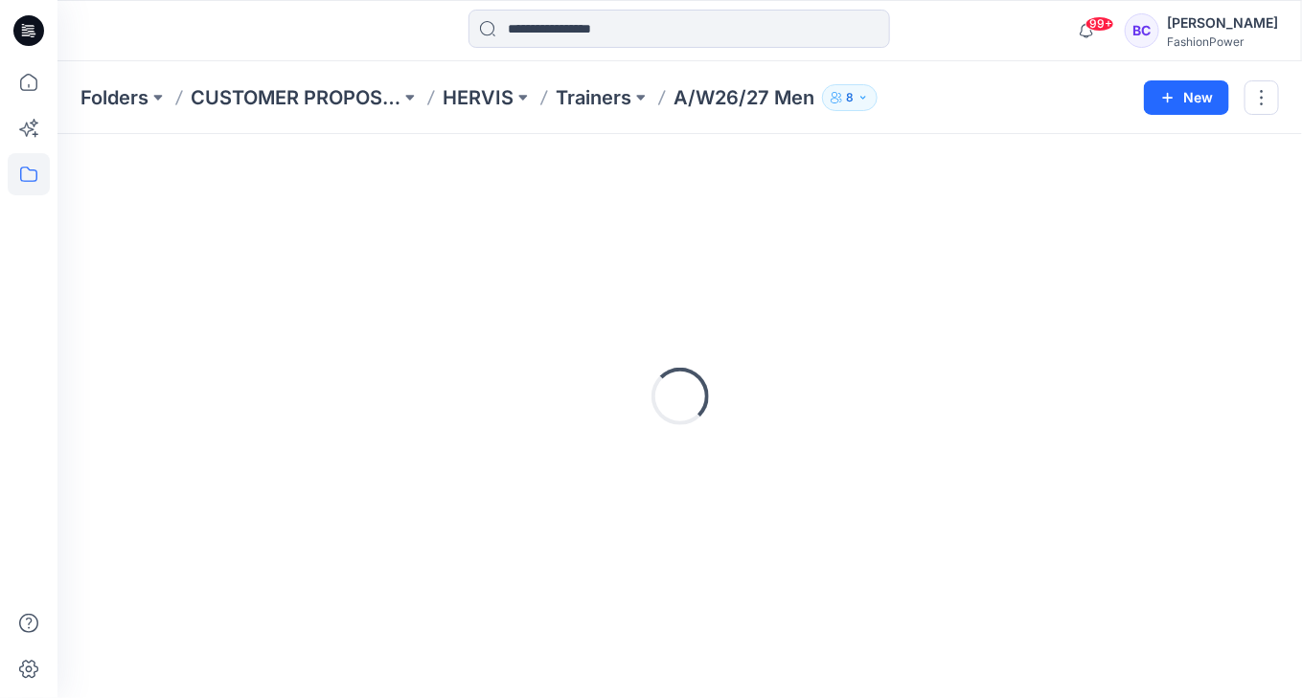
click at [517, 530] on div "Loading..." at bounding box center [679, 396] width 1198 height 479
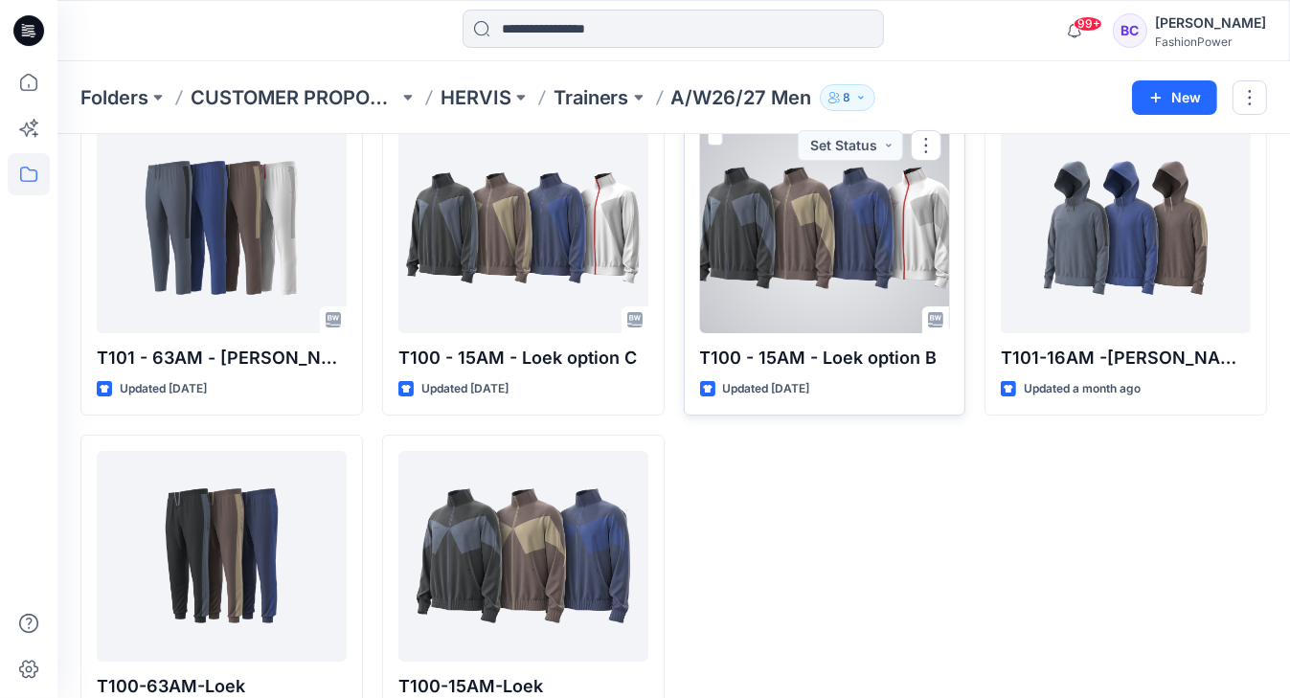
scroll to position [173, 0]
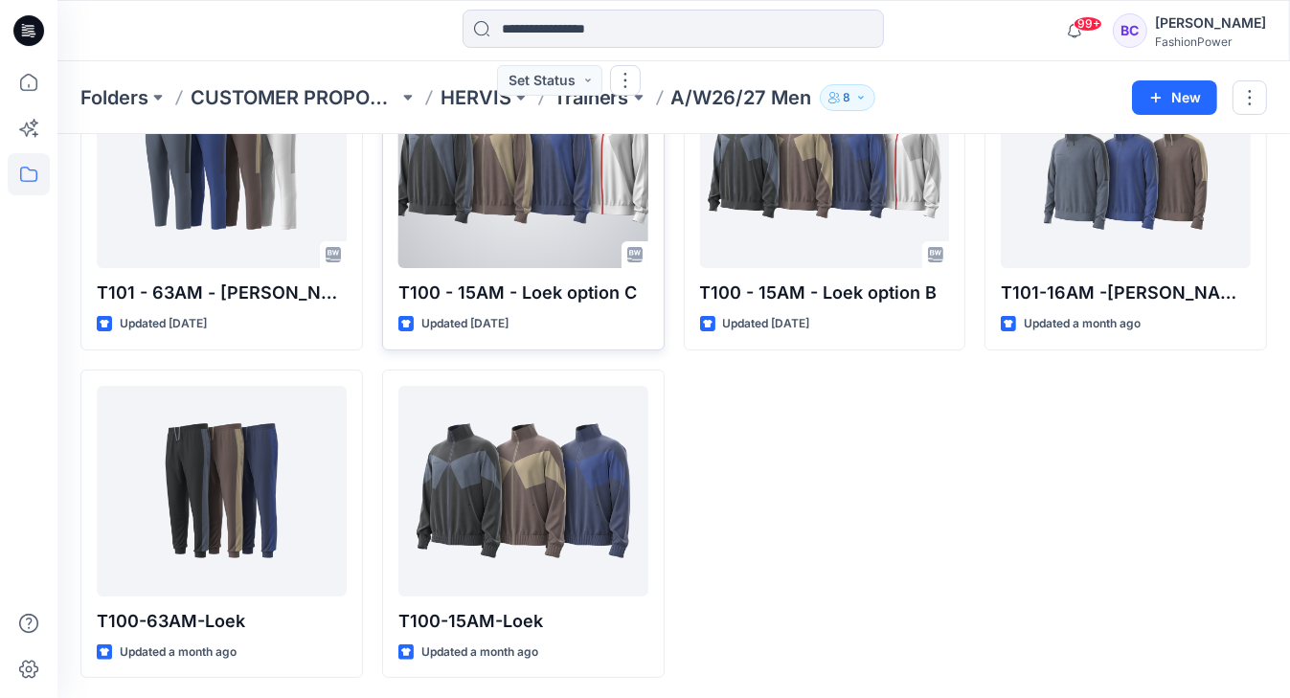
click at [610, 180] on div at bounding box center [523, 162] width 250 height 211
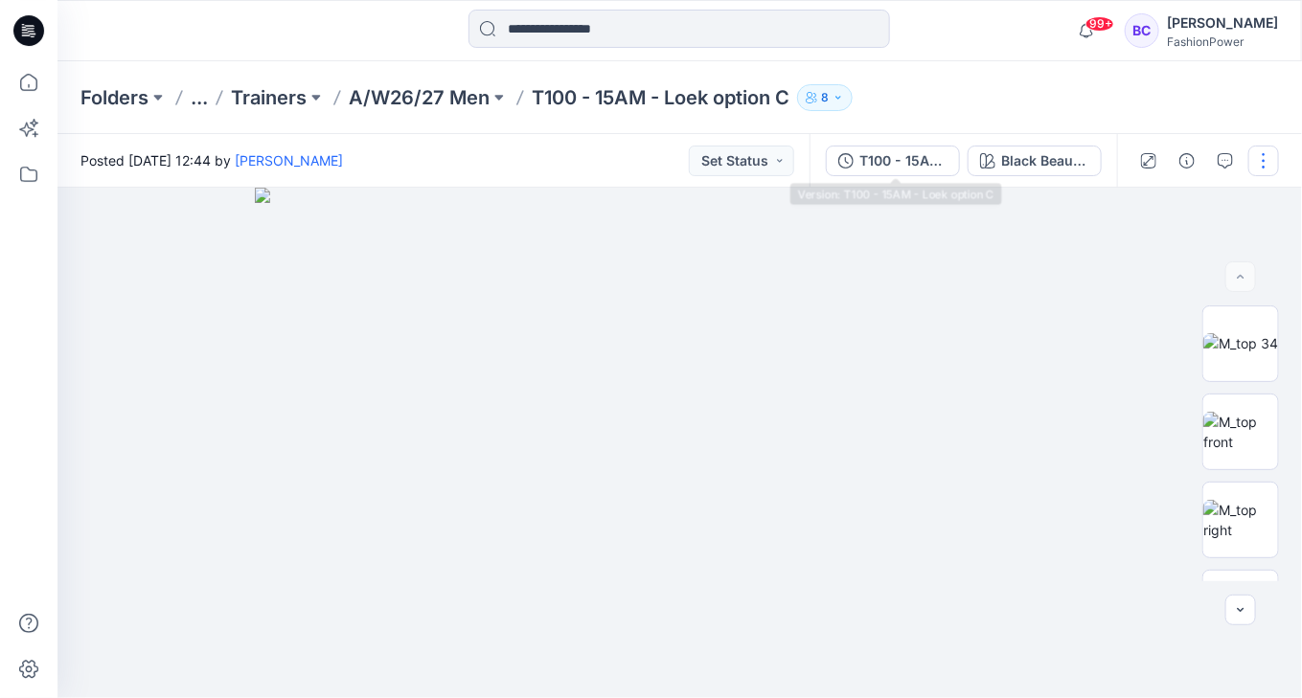
click at [875, 170] on div "T100 - 15AM - Loek option C" at bounding box center [903, 160] width 88 height 21
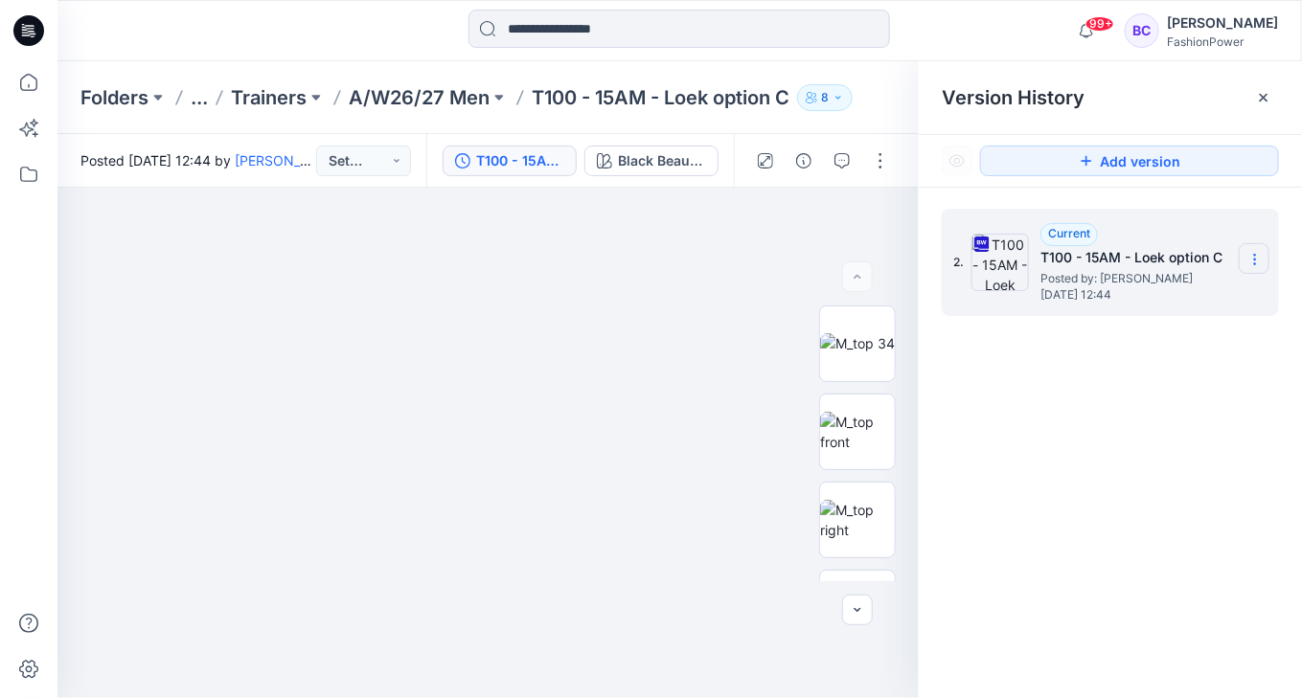
click at [1264, 250] on section at bounding box center [1254, 258] width 31 height 31
click at [1207, 298] on span "Download Source BW File" at bounding box center [1158, 296] width 160 height 23
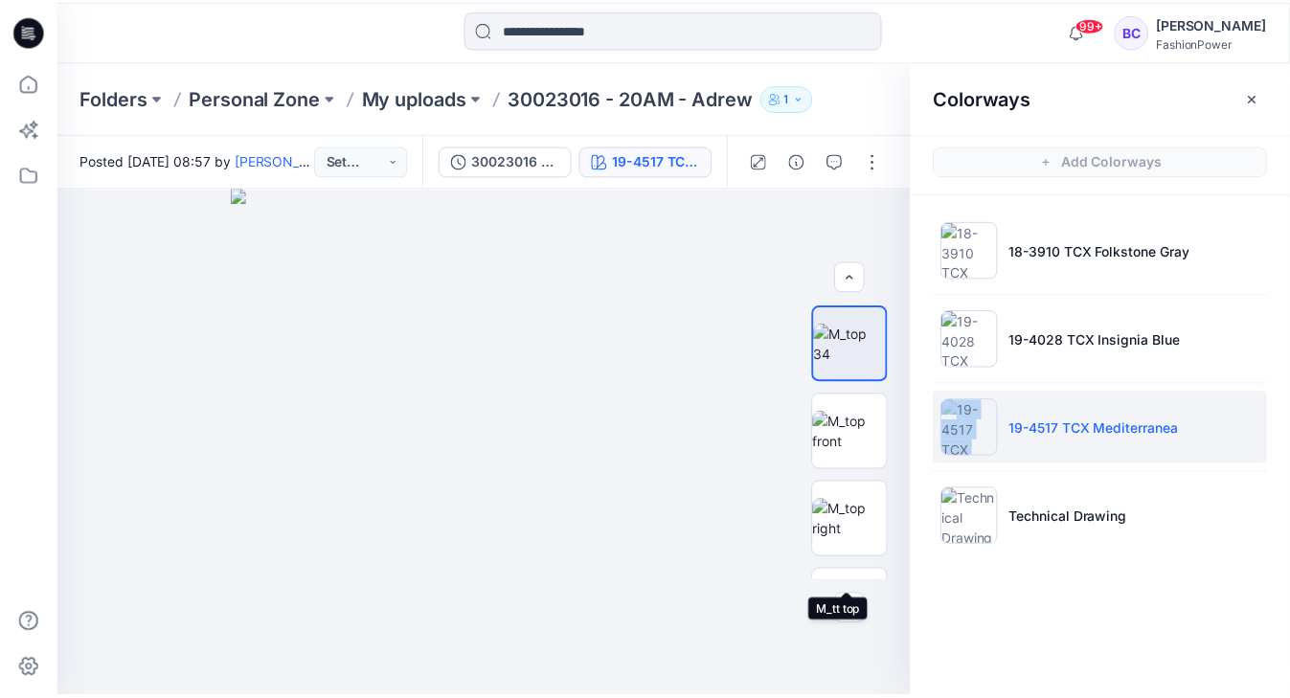
scroll to position [230, 0]
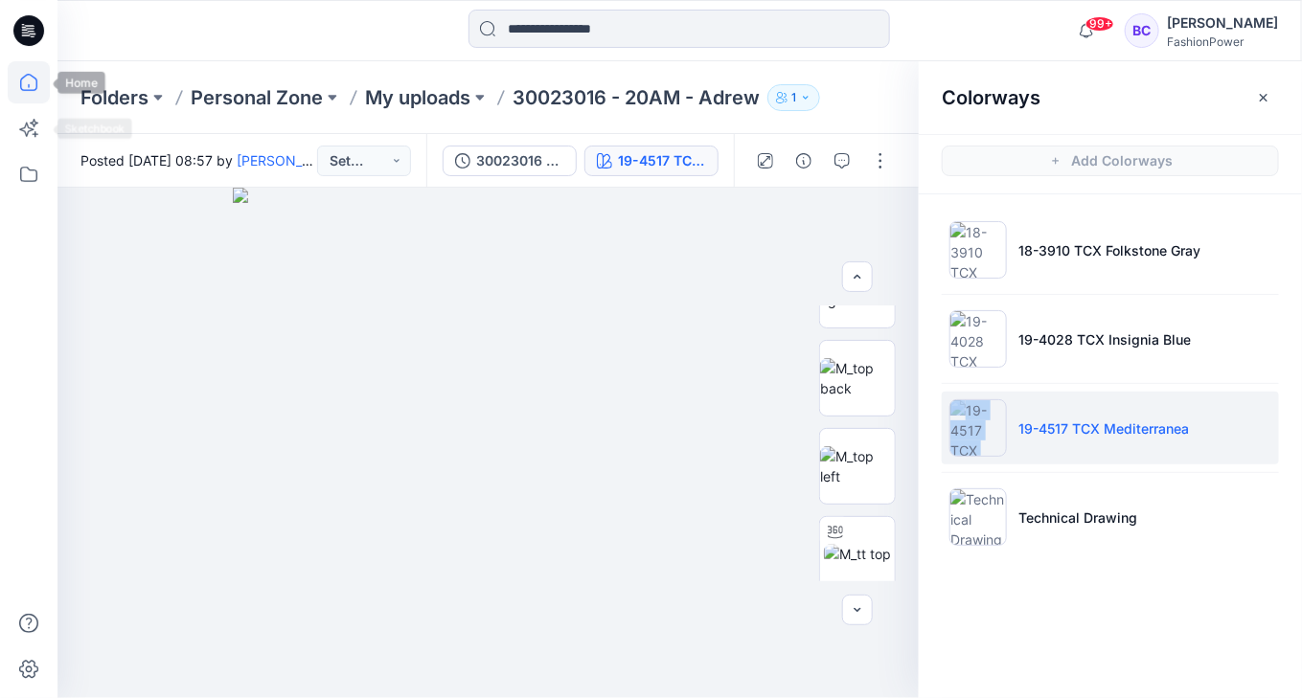
click at [41, 89] on icon at bounding box center [29, 82] width 42 height 42
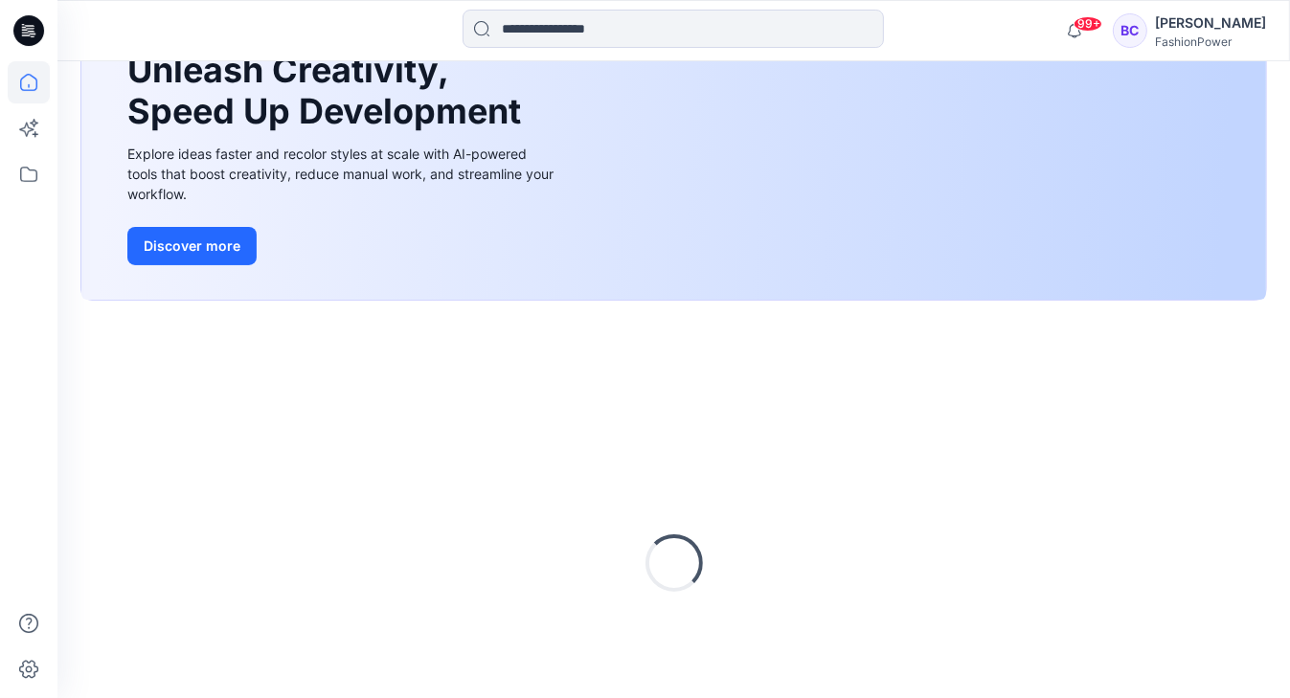
scroll to position [307, 0]
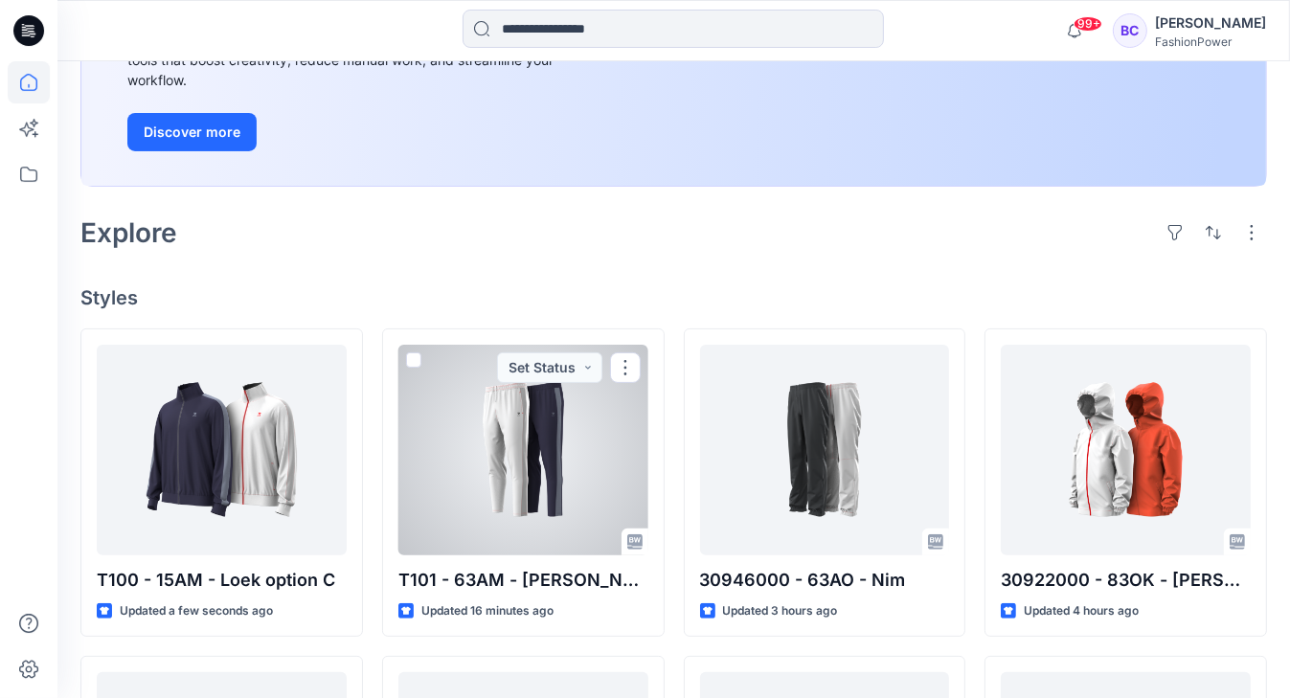
click at [555, 500] on div at bounding box center [523, 450] width 250 height 211
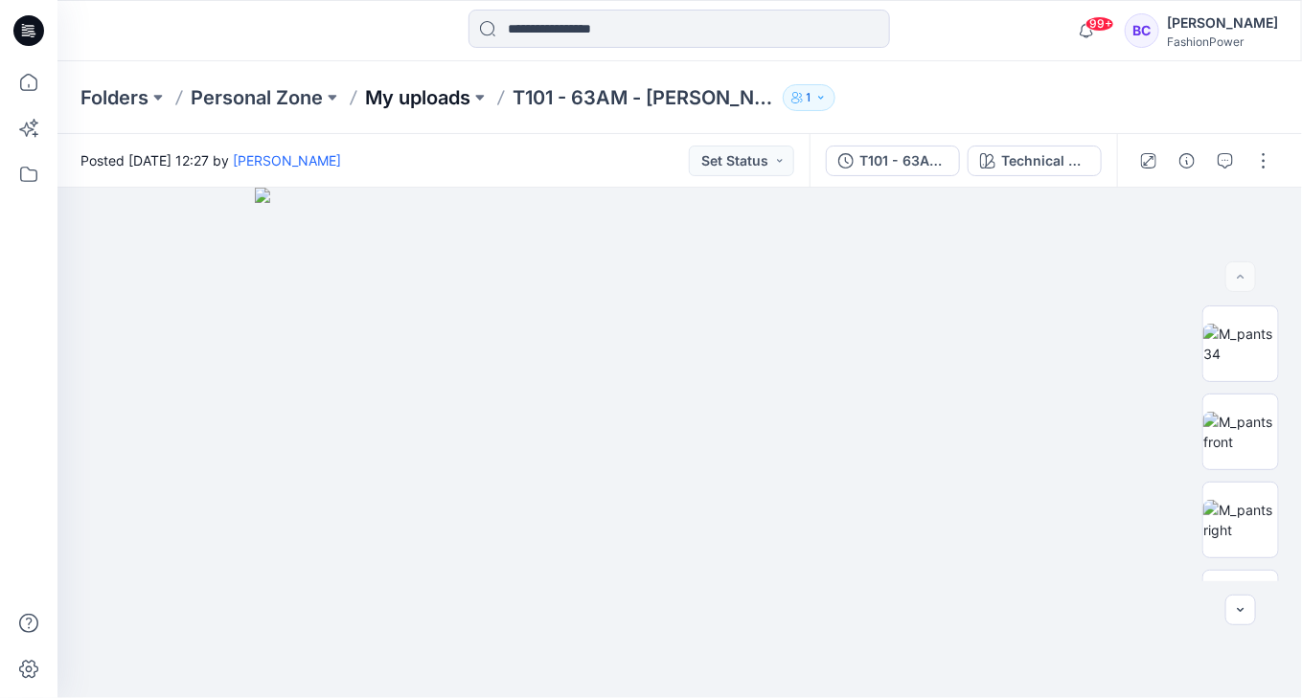
click at [439, 85] on p "My uploads" at bounding box center [417, 97] width 105 height 27
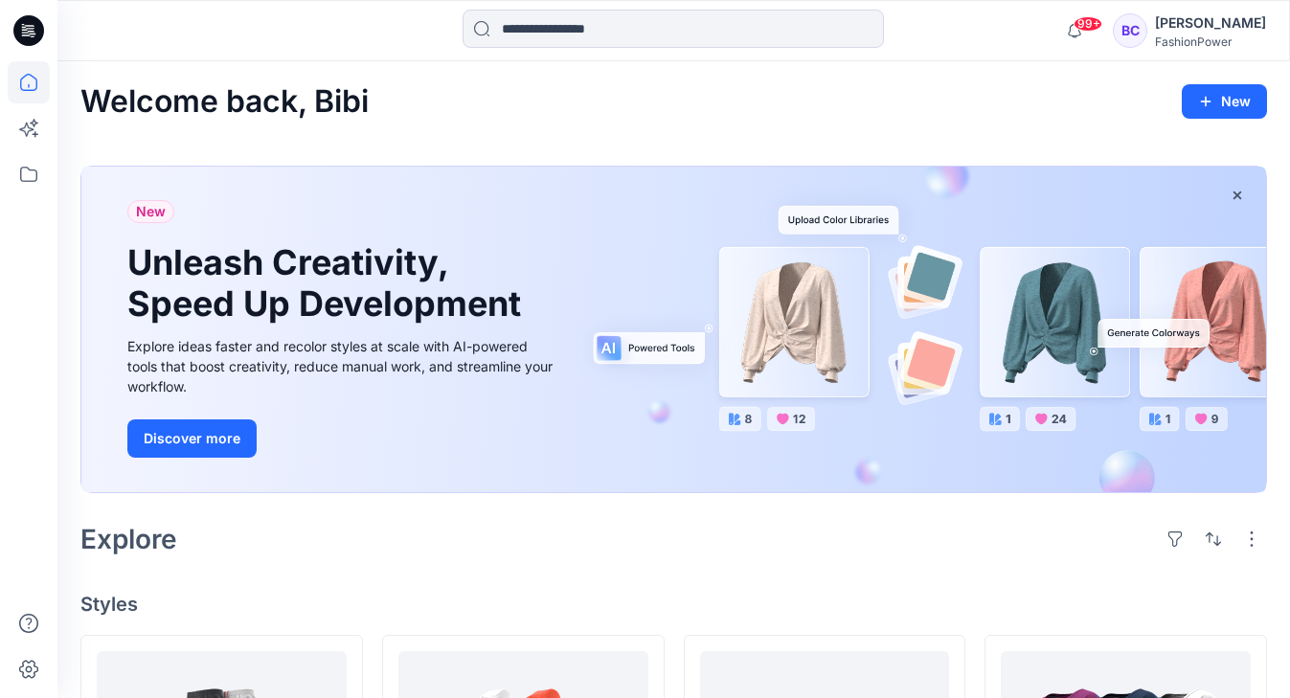
scroll to position [6770, 0]
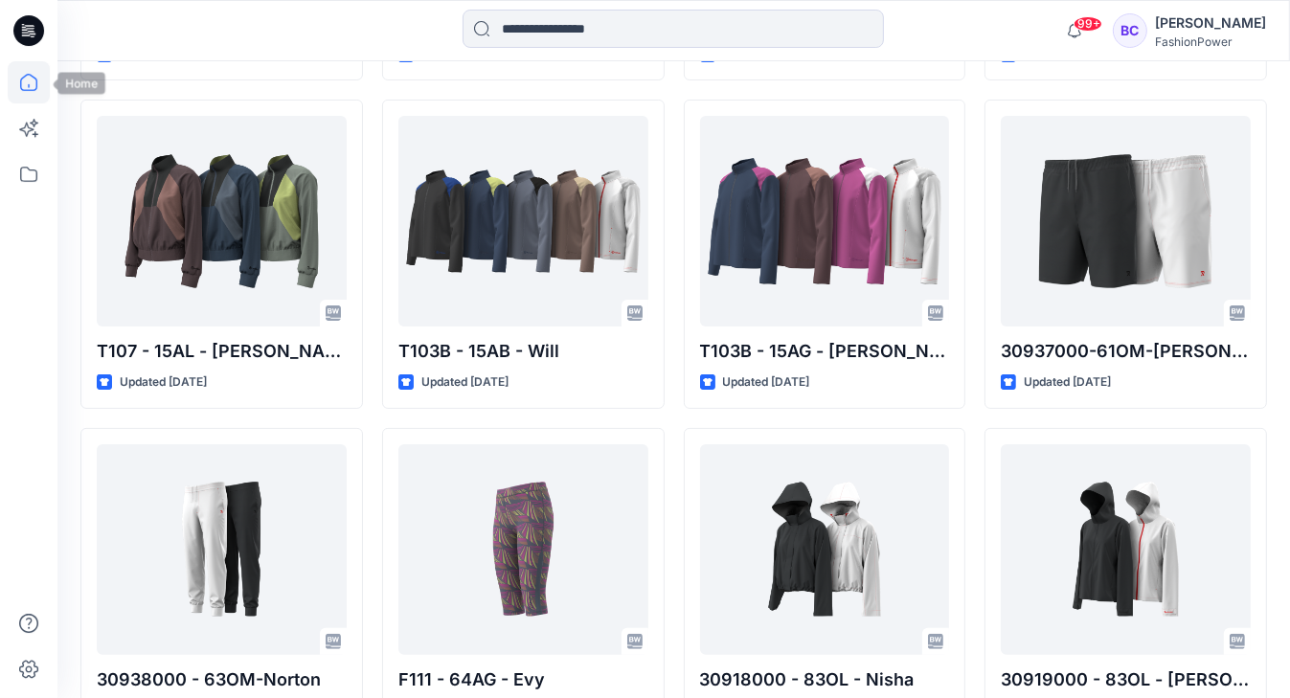
click at [33, 86] on icon at bounding box center [29, 82] width 42 height 42
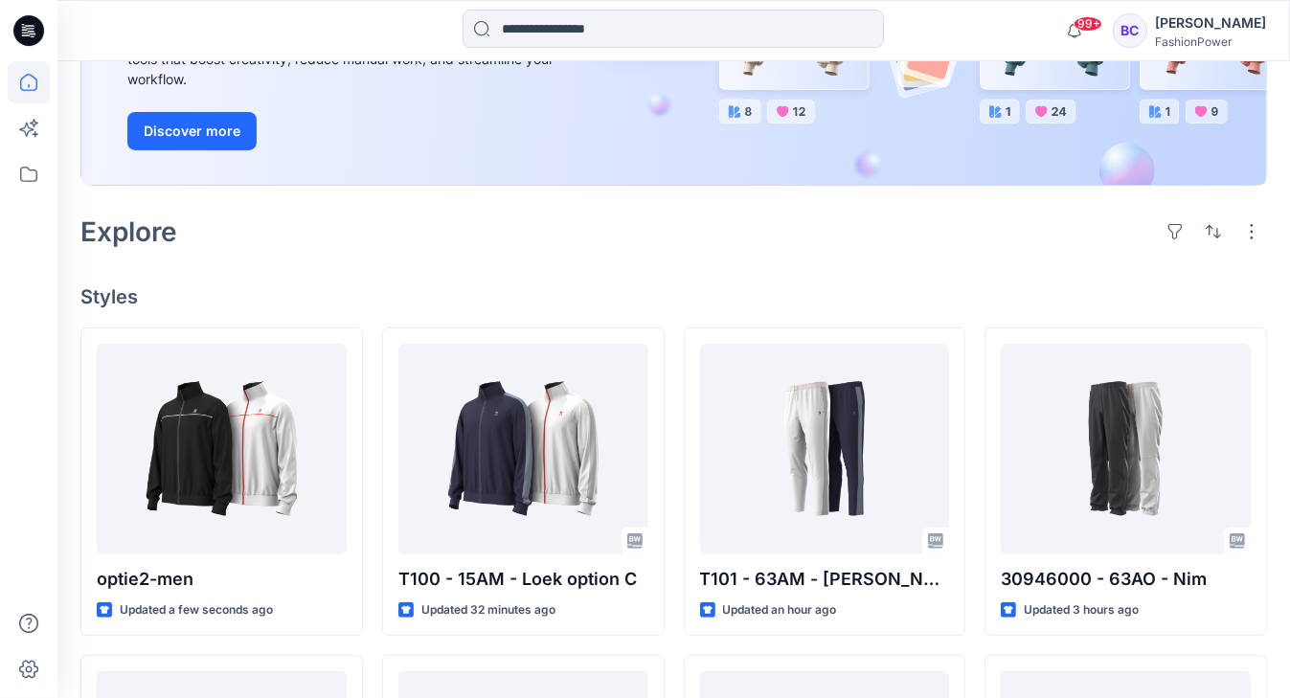
scroll to position [307, 0]
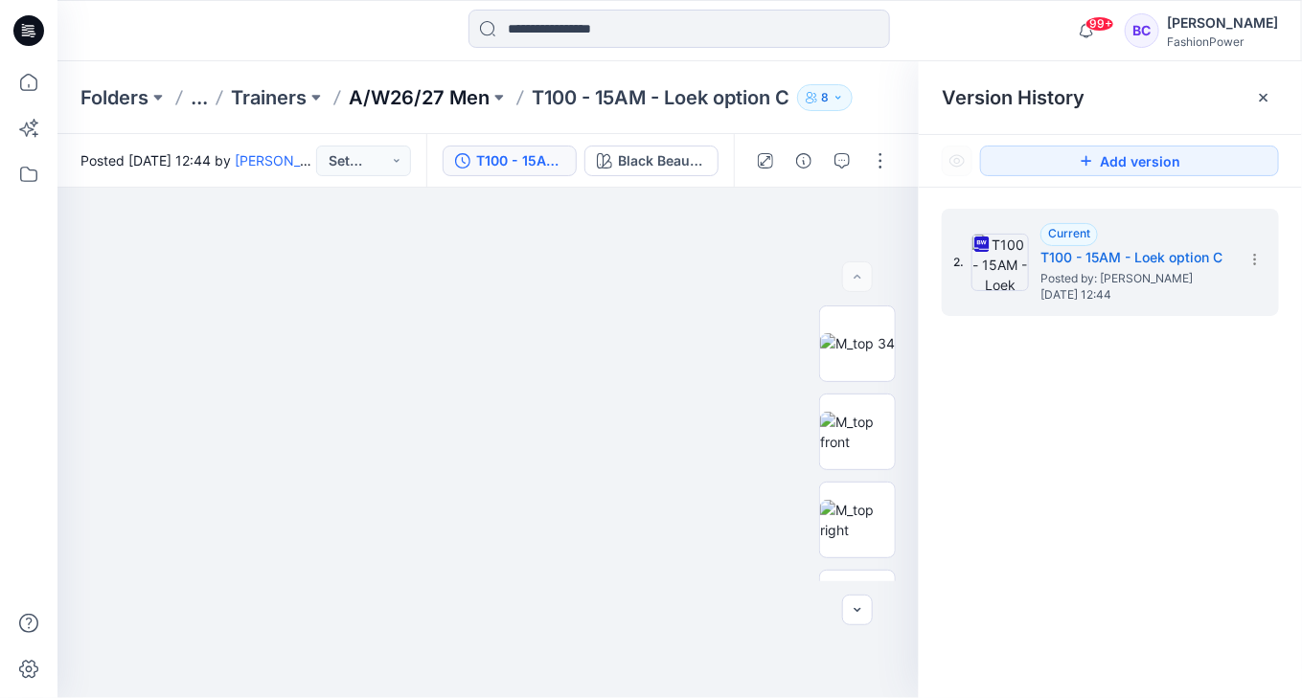
click at [411, 87] on p "A/W26/27 Men" at bounding box center [419, 97] width 141 height 27
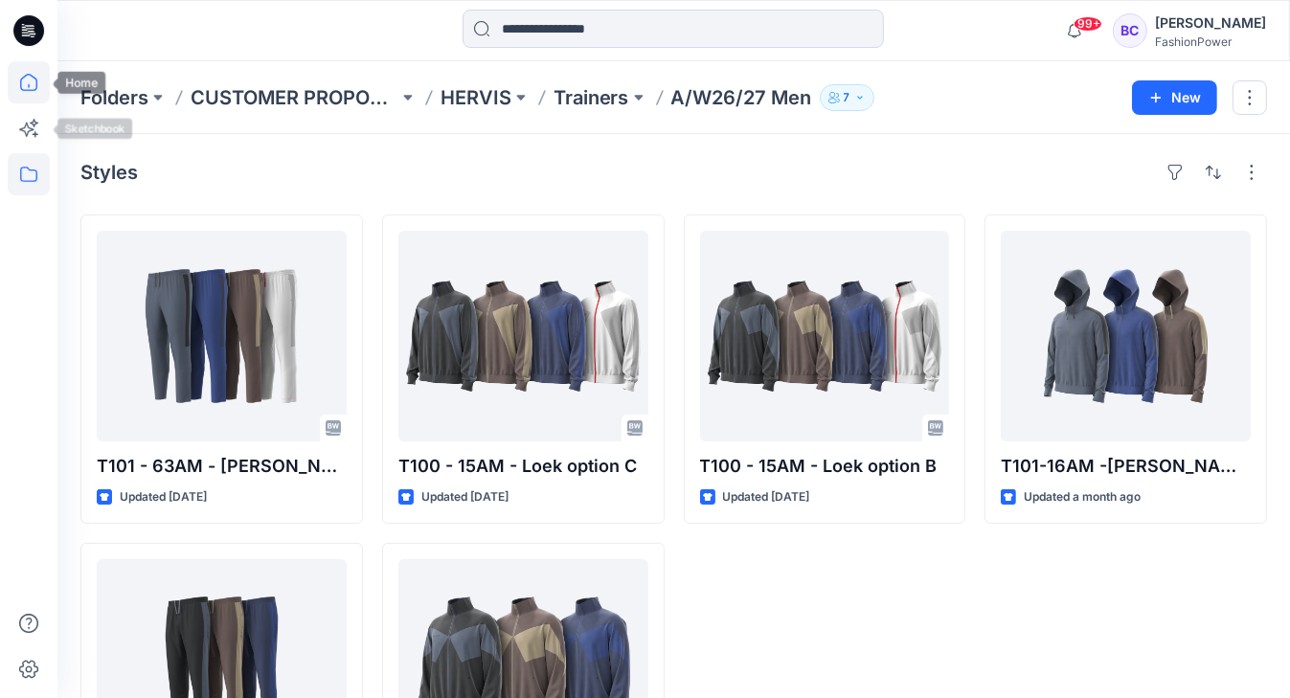
click at [38, 100] on icon at bounding box center [29, 82] width 42 height 42
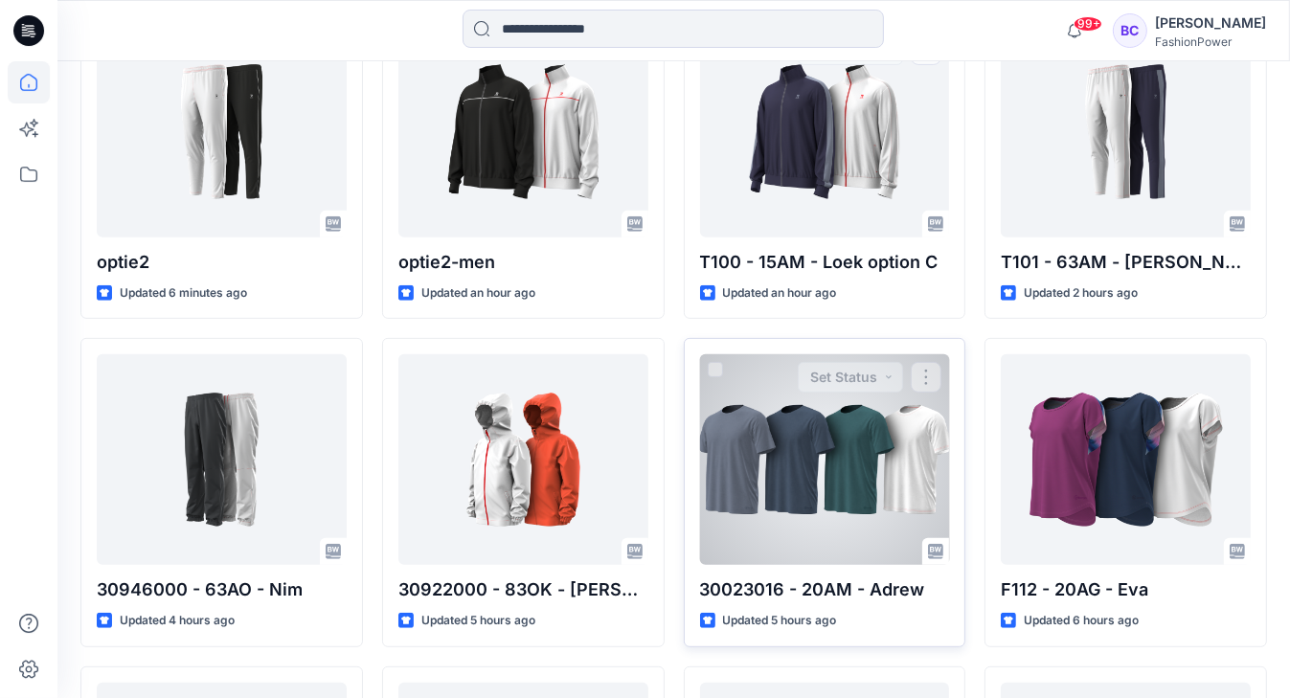
scroll to position [766, 0]
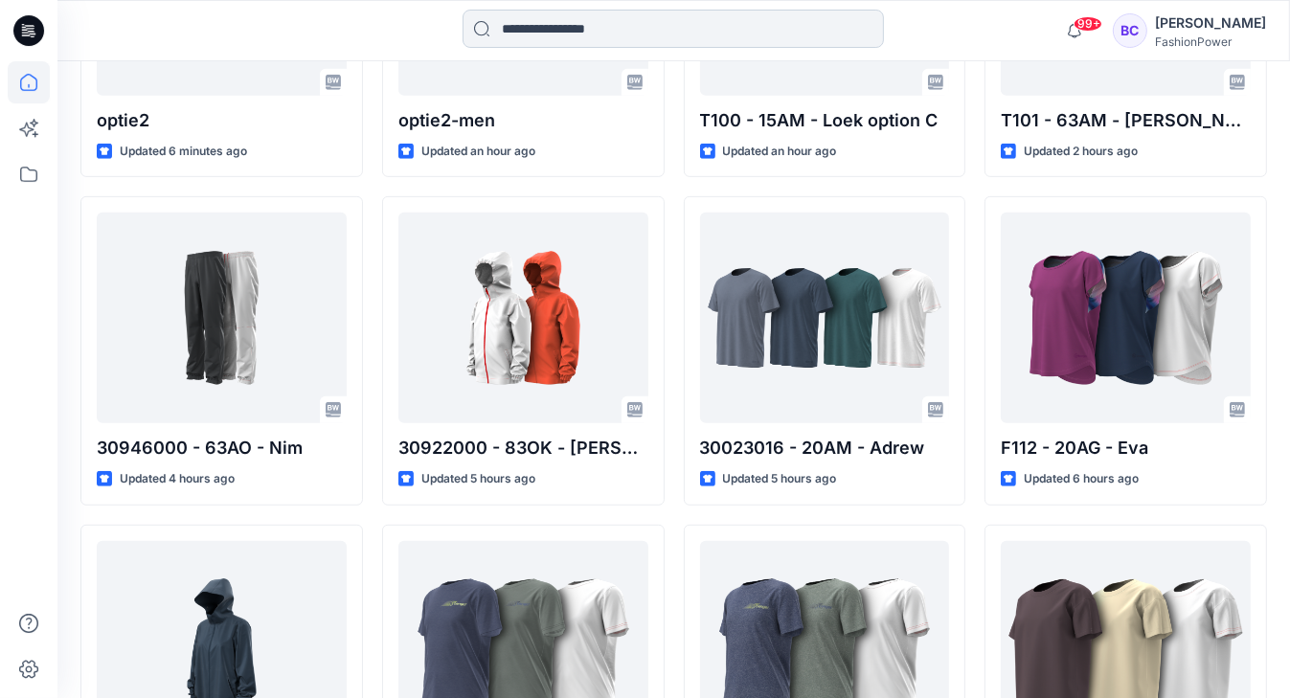
click at [563, 25] on input at bounding box center [673, 29] width 421 height 38
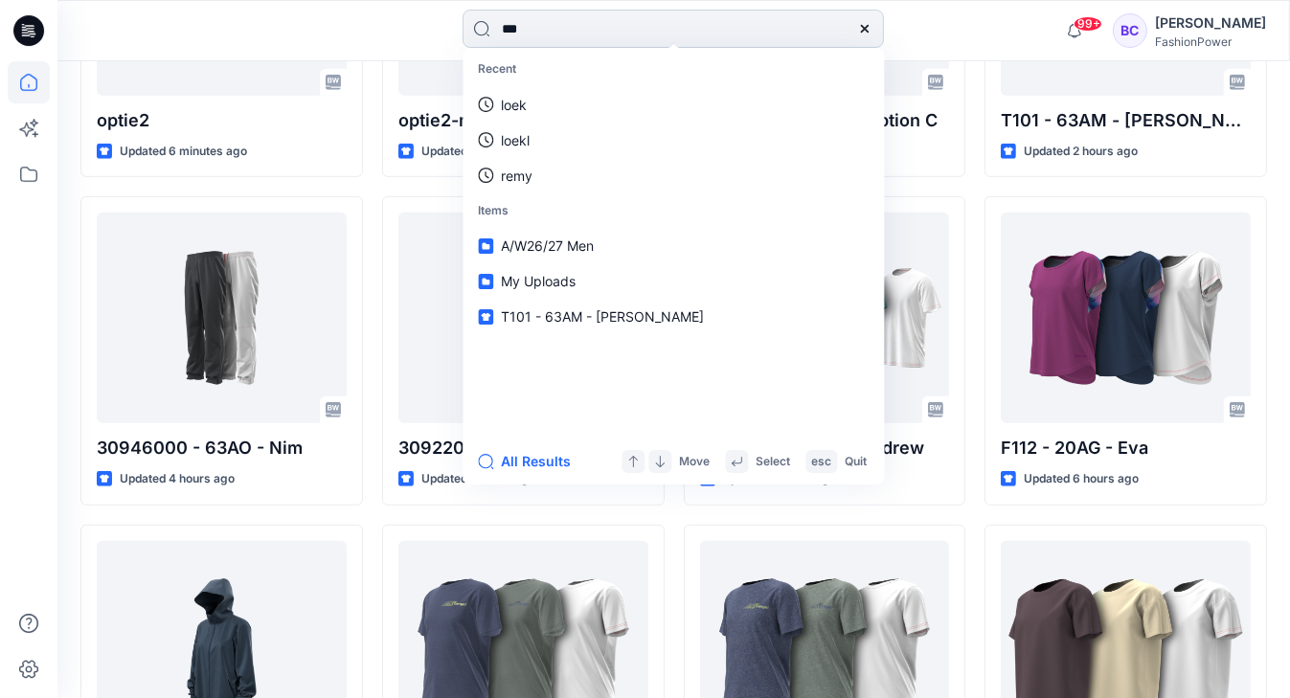
type input "****"
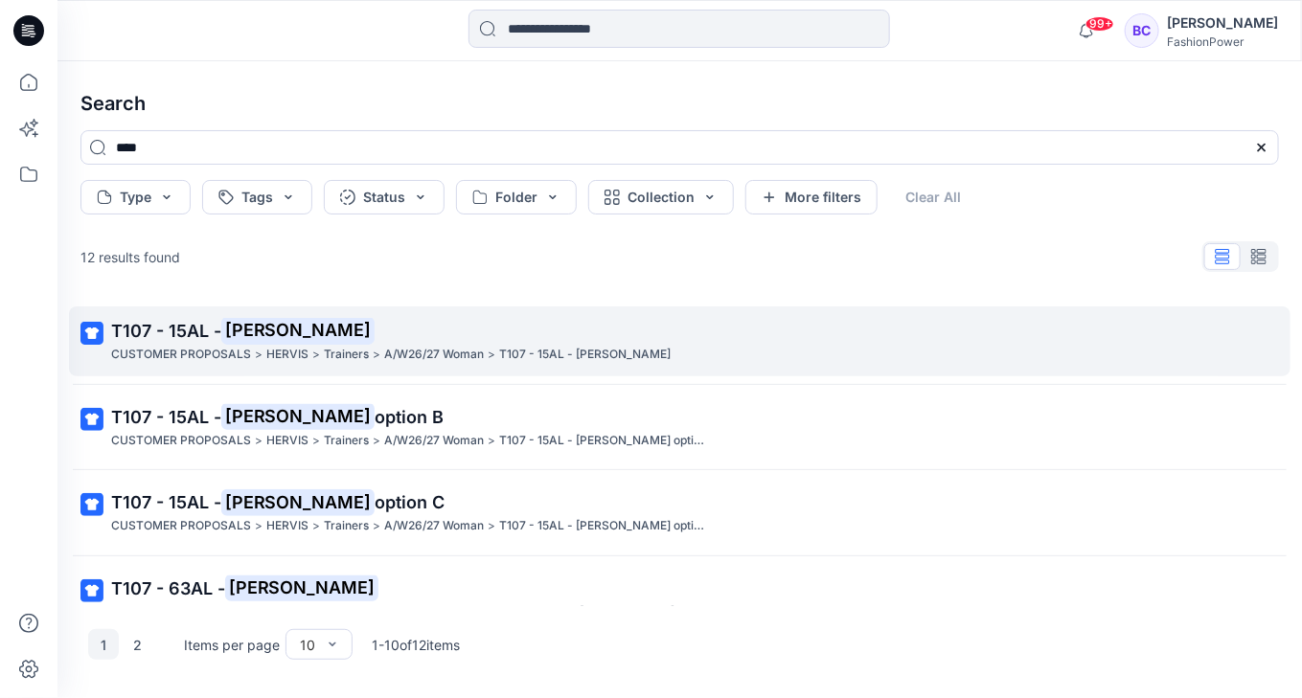
click at [624, 339] on p "T107 - 15AL - Lina" at bounding box center [677, 331] width 1133 height 27
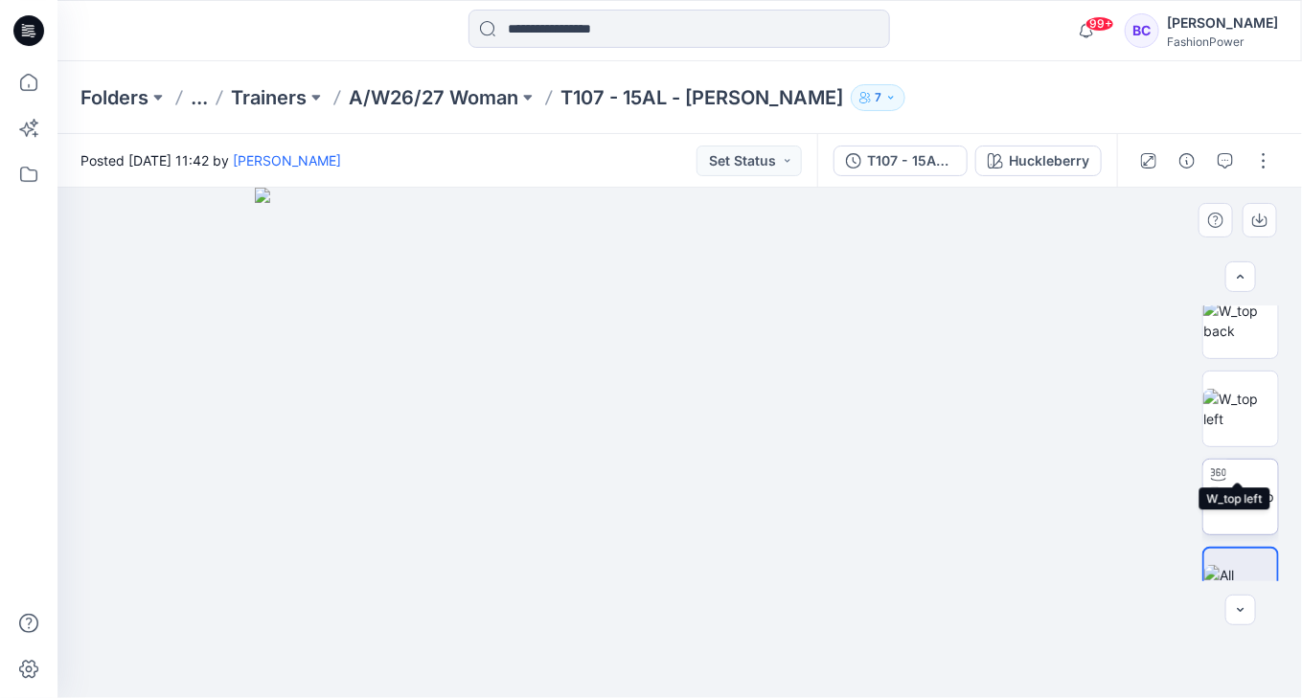
scroll to position [317, 0]
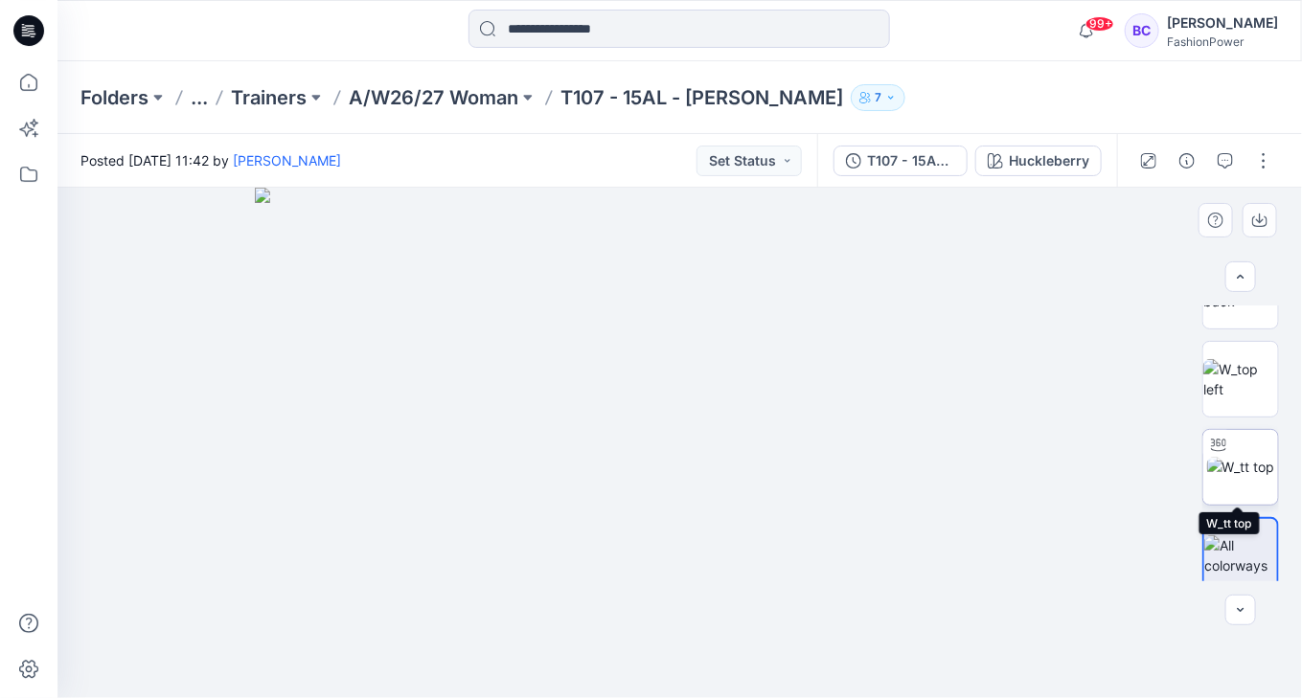
click at [1253, 462] on img at bounding box center [1241, 467] width 68 height 20
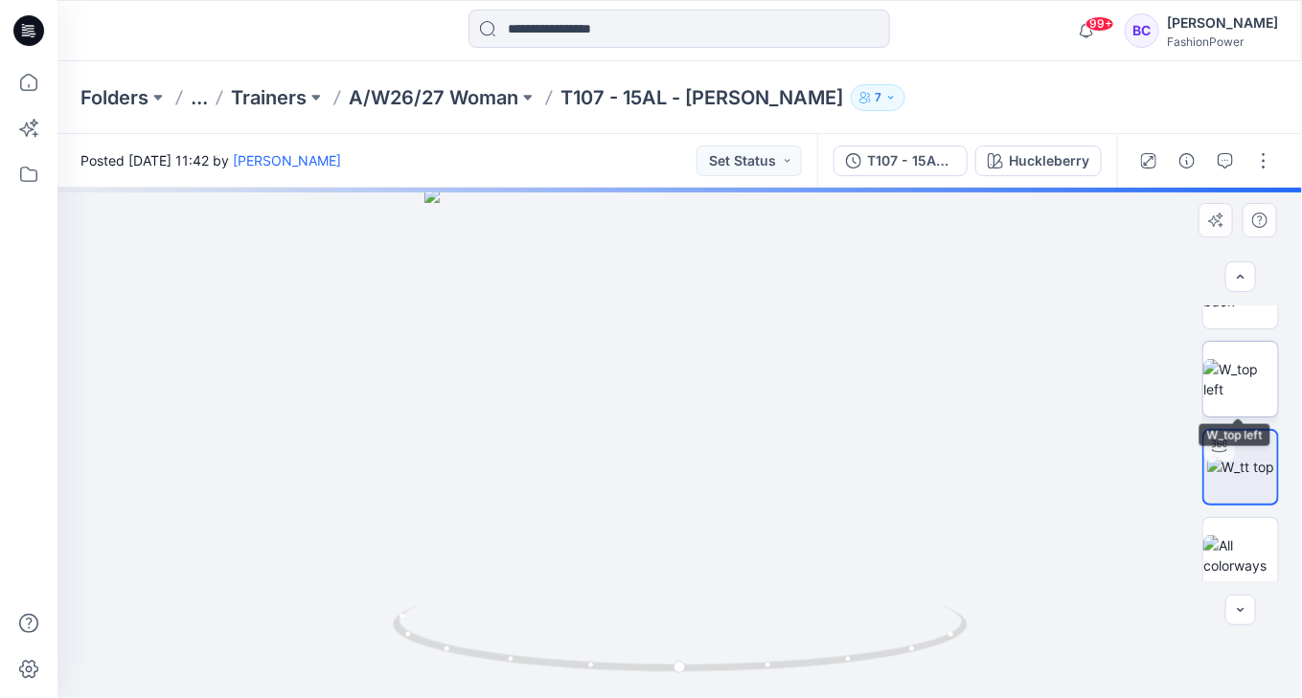
click at [1244, 359] on img at bounding box center [1240, 379] width 75 height 40
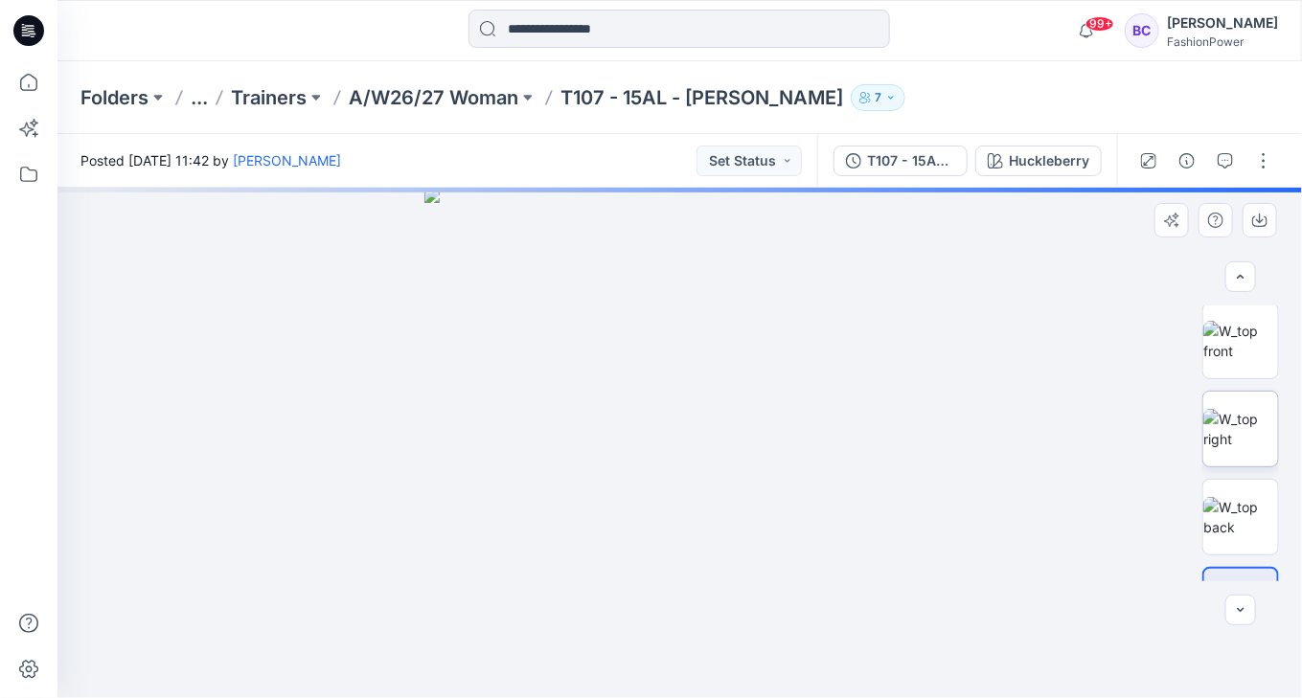
scroll to position [87, 0]
click at [1248, 513] on img at bounding box center [1240, 521] width 75 height 40
click at [467, 85] on p "A/W26/27 Woman" at bounding box center [434, 97] width 170 height 27
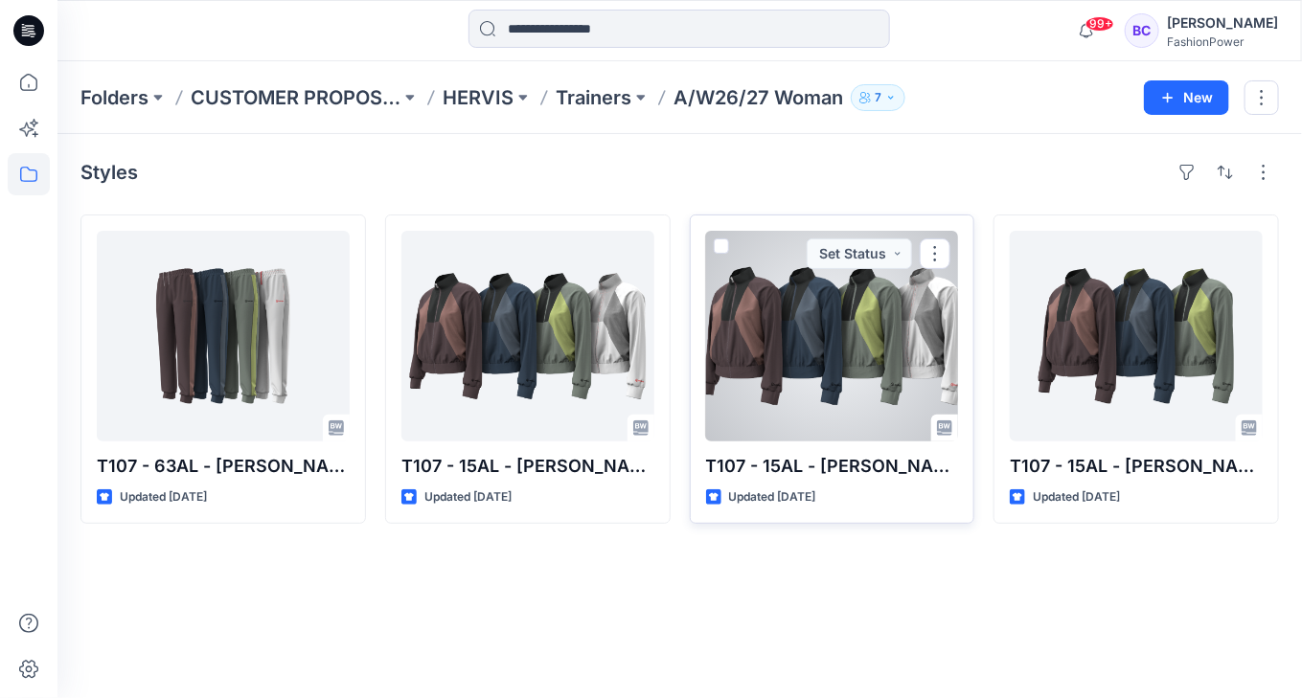
click at [883, 289] on div at bounding box center [832, 336] width 253 height 211
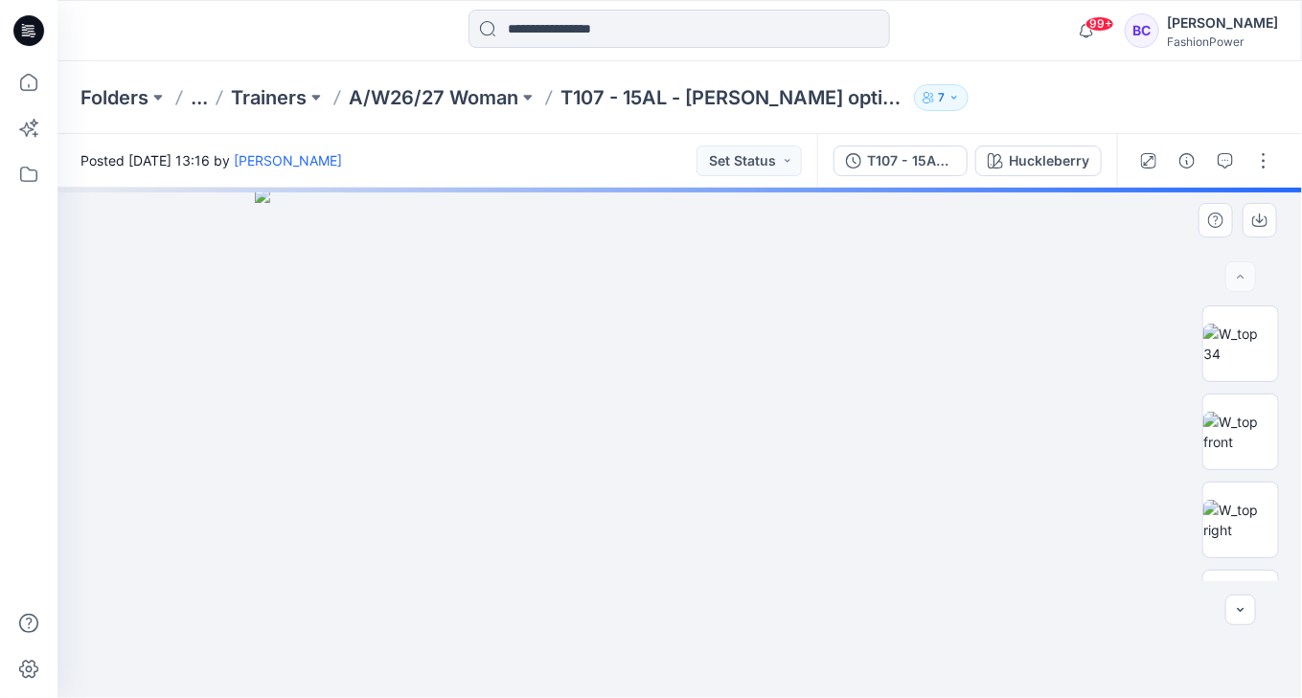
click at [1230, 452] on img at bounding box center [1240, 432] width 75 height 40
click at [1236, 505] on img at bounding box center [1240, 520] width 75 height 40
click at [1234, 324] on img at bounding box center [1240, 344] width 75 height 40
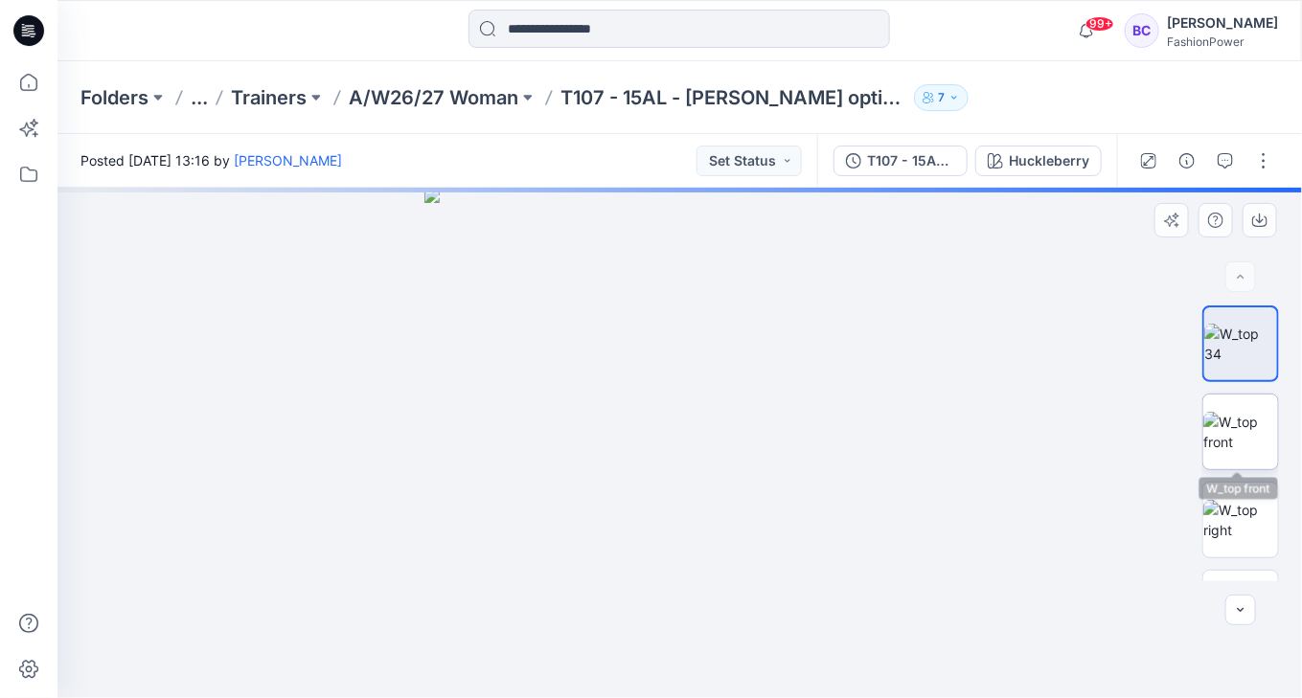
click at [1224, 442] on img at bounding box center [1240, 432] width 75 height 40
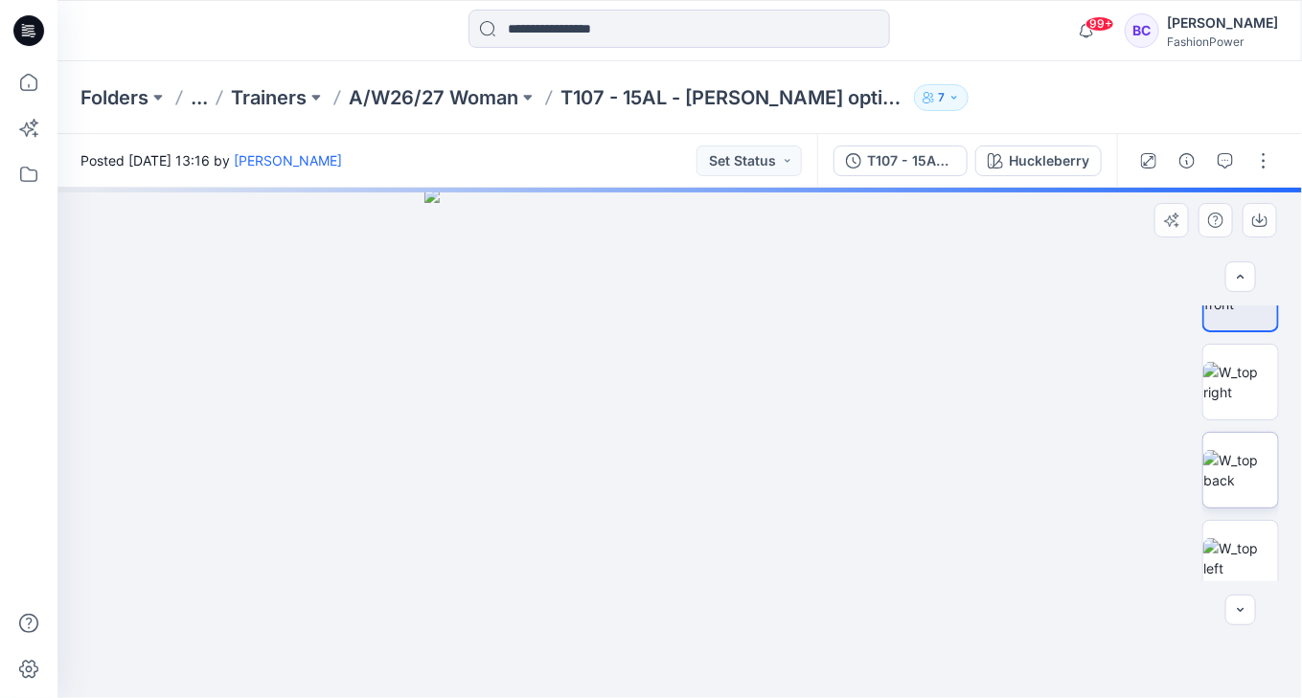
scroll to position [230, 0]
click at [1228, 390] on img at bounding box center [1240, 378] width 75 height 40
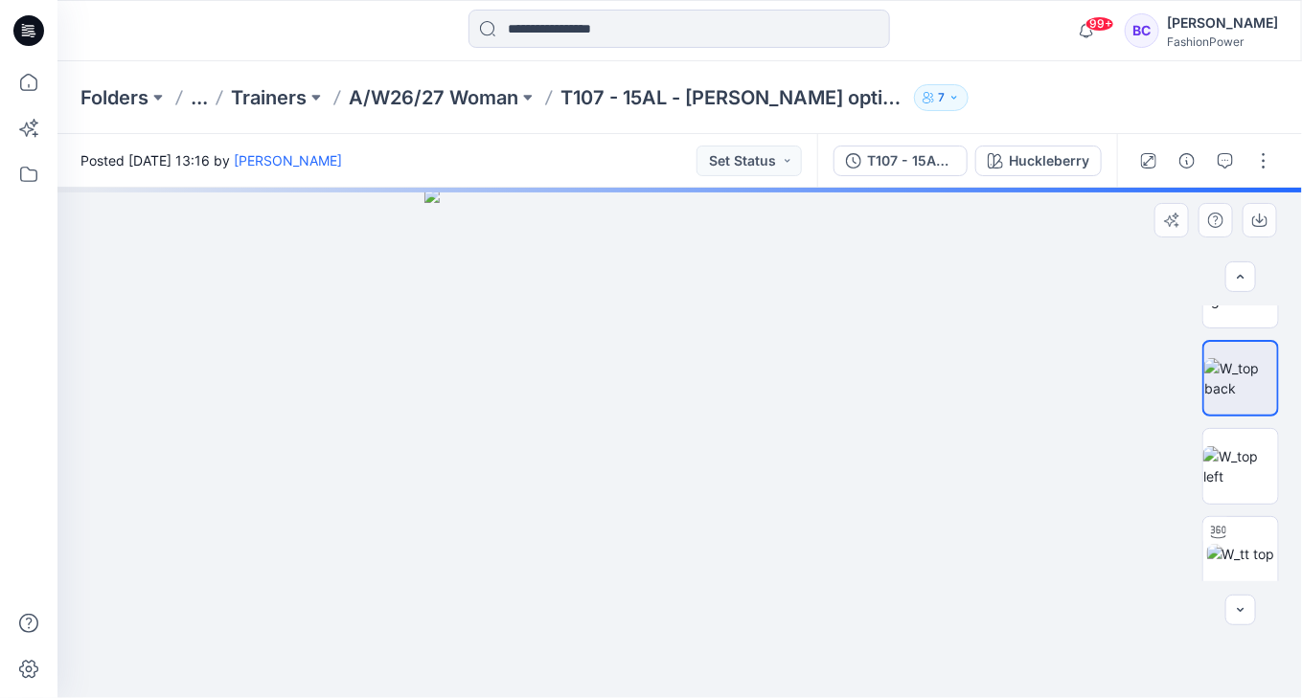
click at [584, 345] on img at bounding box center [679, 443] width 511 height 511
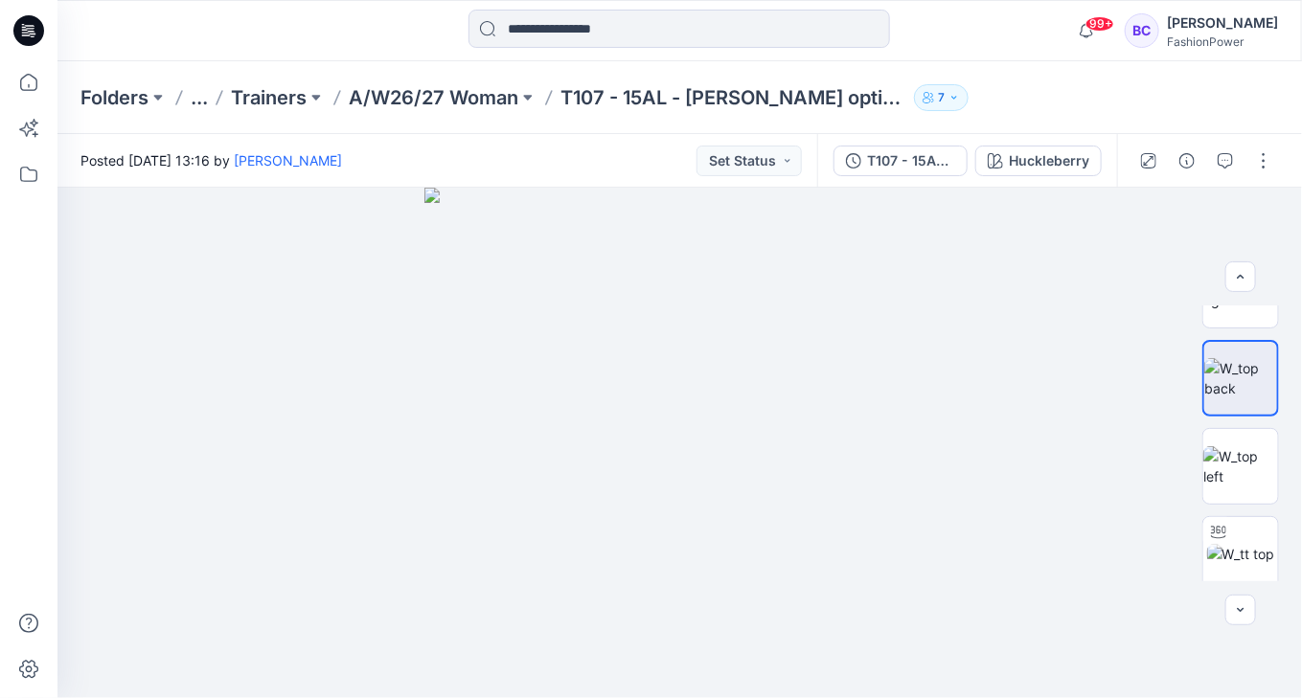
click at [773, 176] on div "Posted Monday, August 04, 2025 13:16 by Guerline Kamp Set Status" at bounding box center [437, 160] width 760 height 53
click at [948, 148] on button "T107 - 15AL - Lina option B" at bounding box center [900, 161] width 134 height 31
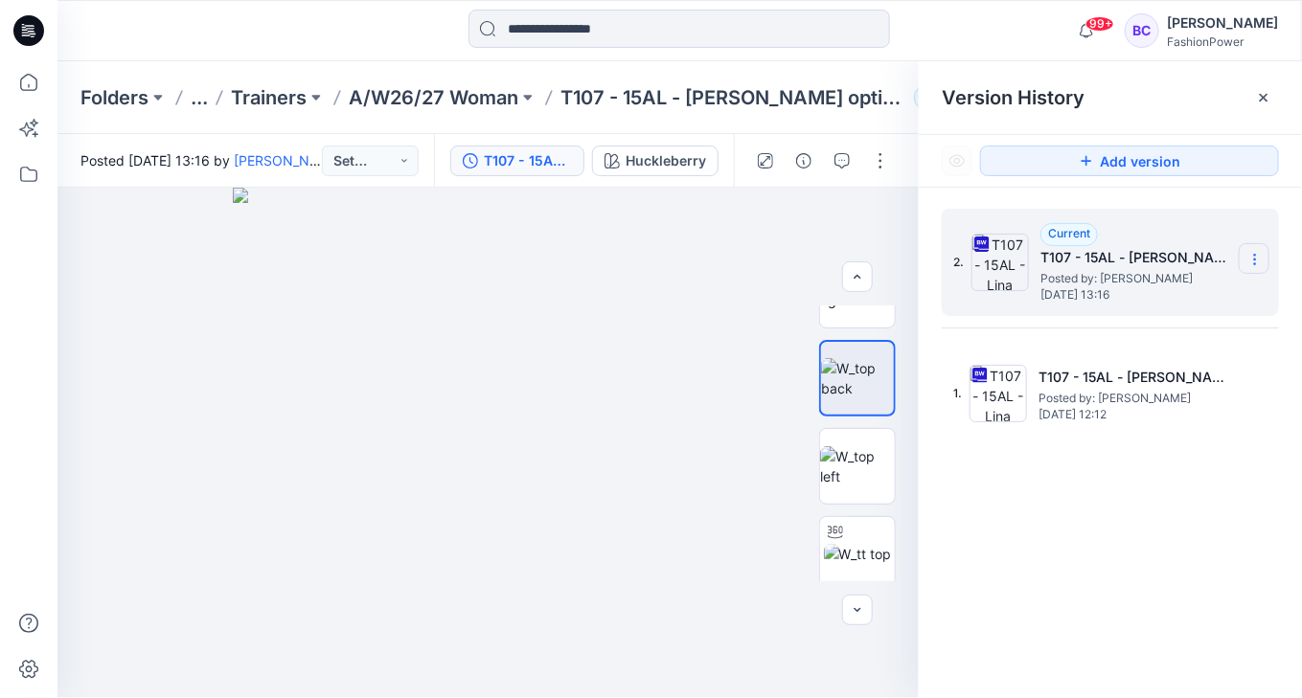
click at [1262, 253] on icon at bounding box center [1254, 259] width 15 height 15
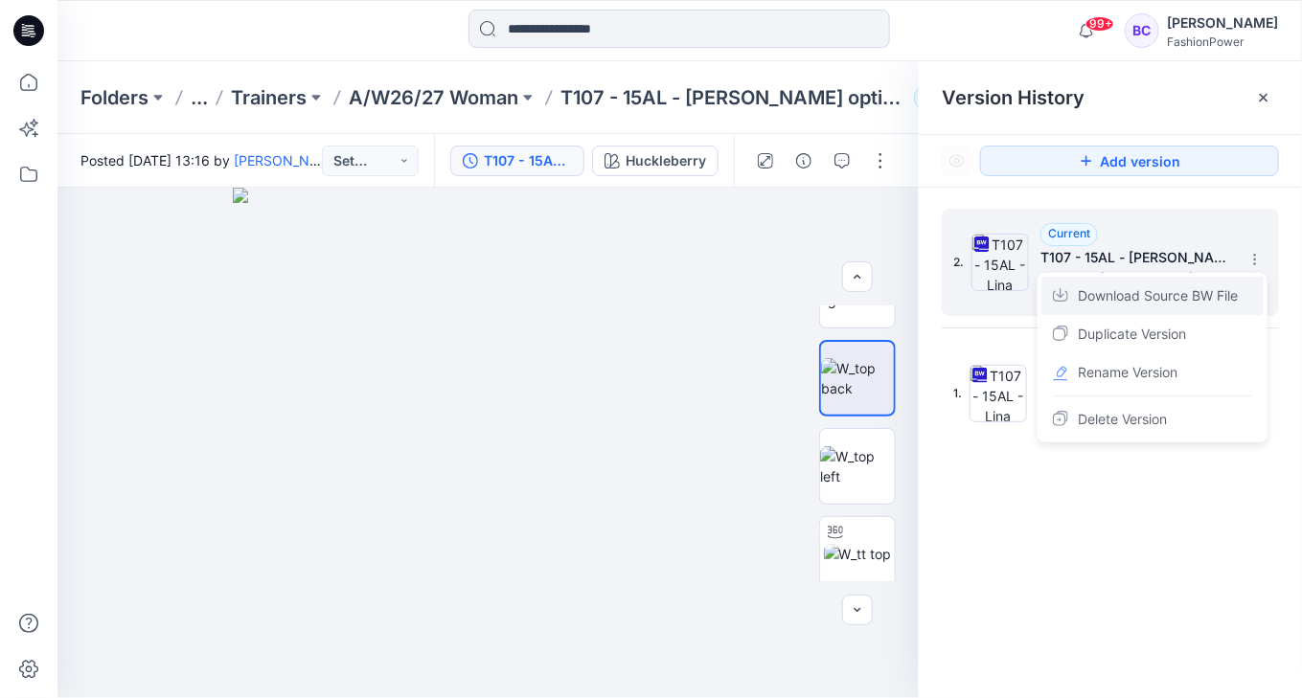
click at [1172, 288] on span "Download Source BW File" at bounding box center [1158, 296] width 160 height 23
